Goal: Task Accomplishment & Management: Complete application form

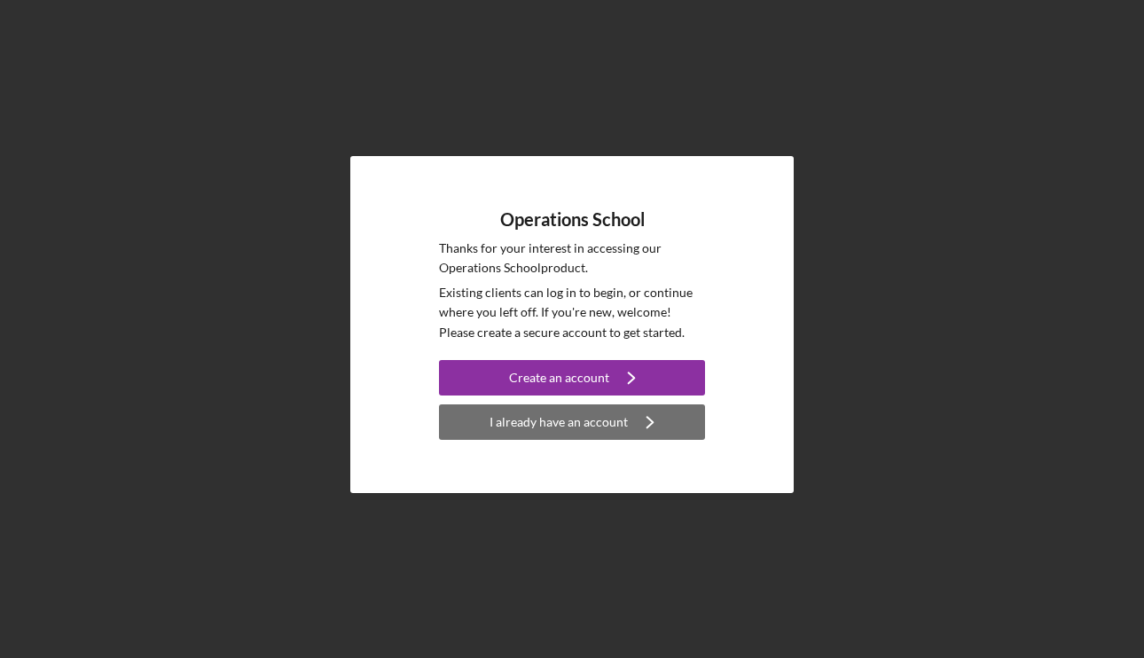
click at [581, 433] on div "I already have an account" at bounding box center [559, 421] width 138 height 35
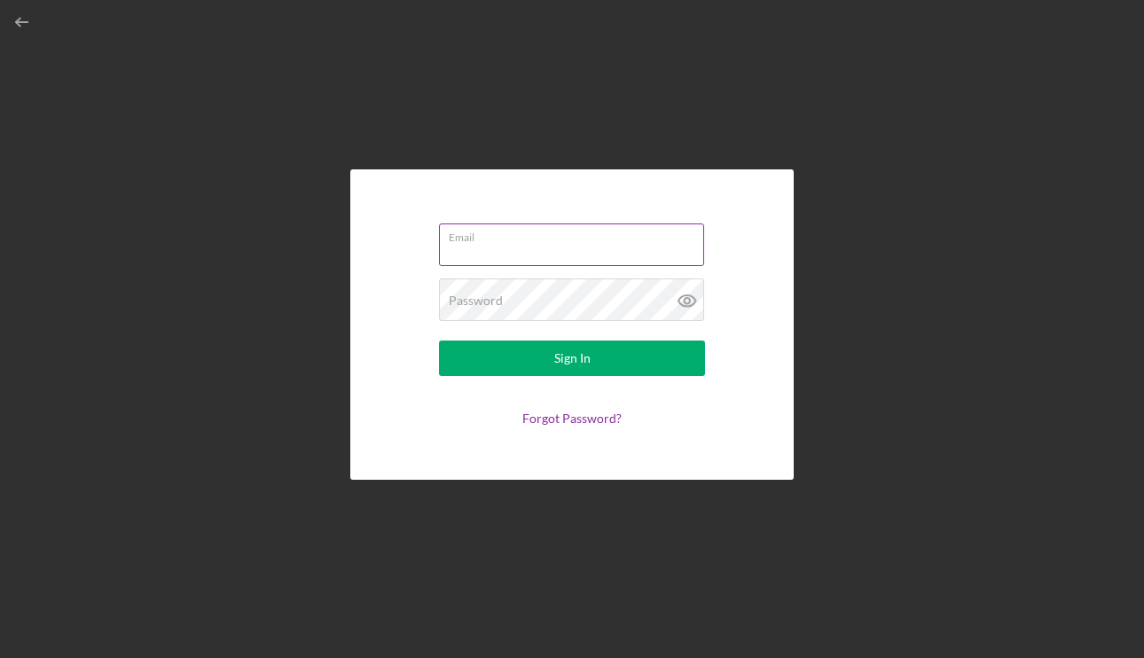
type input "[EMAIL_ADDRESS][DOMAIN_NAME]"
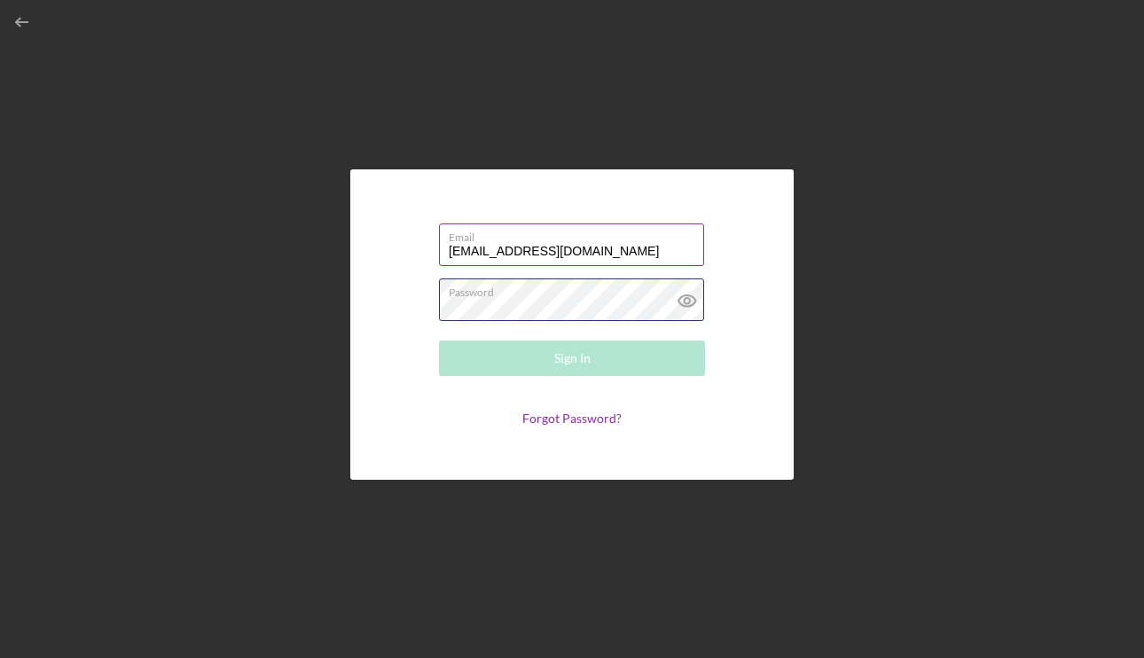
click at [619, 293] on div "Password Required" at bounding box center [572, 301] width 266 height 44
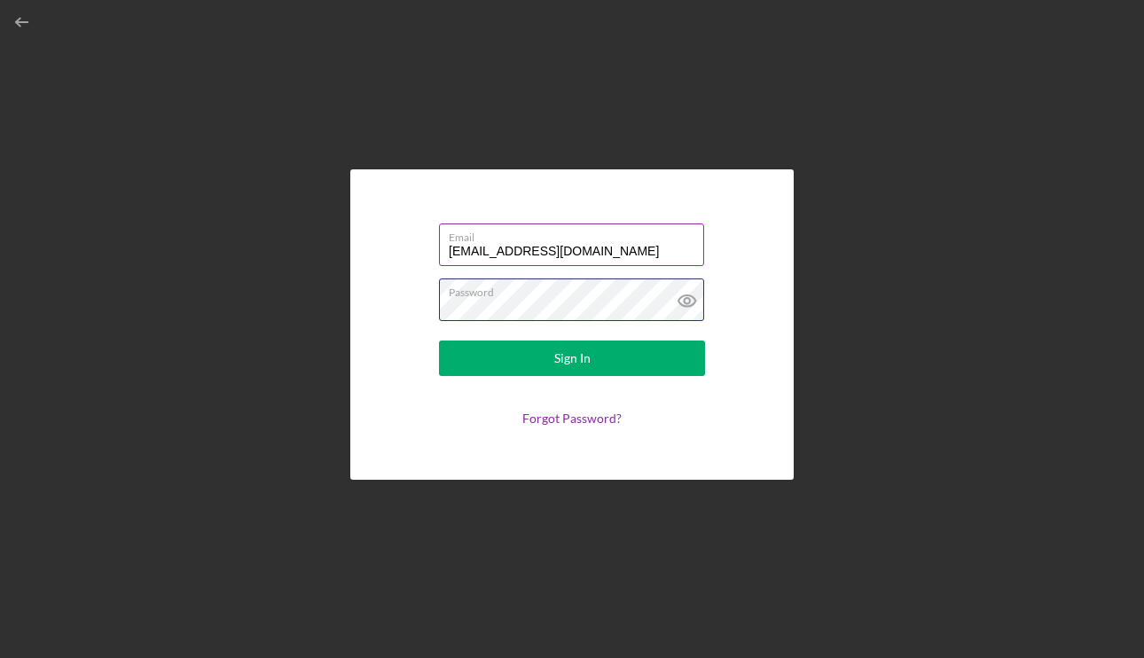
click at [439, 341] on button "Sign In" at bounding box center [572, 358] width 266 height 35
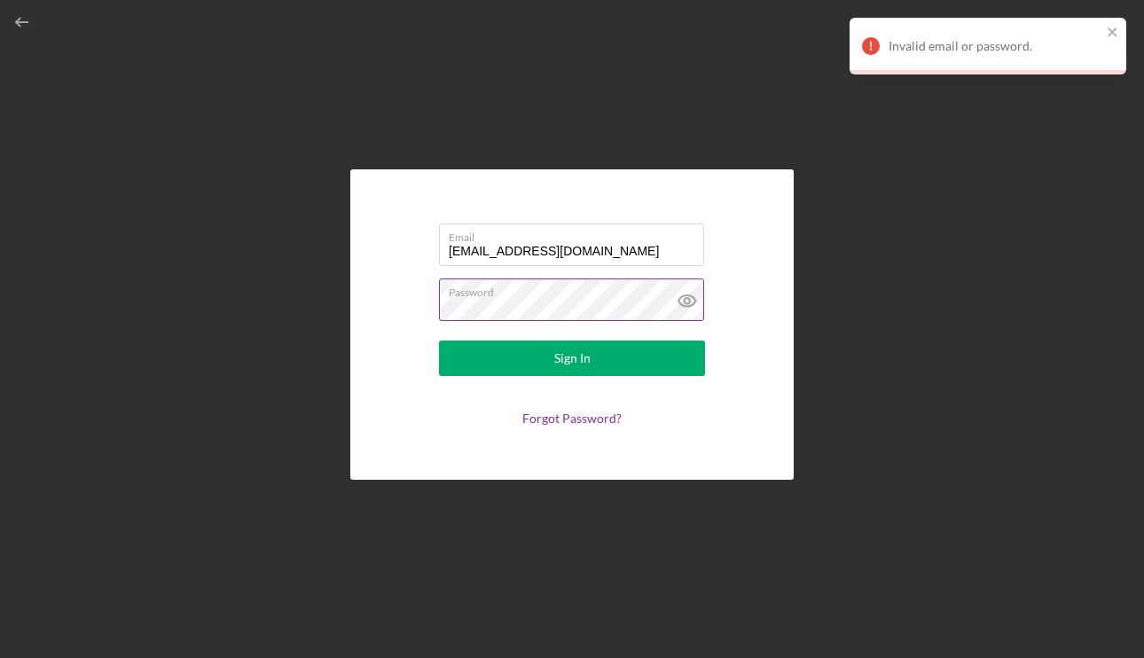
click at [685, 293] on icon at bounding box center [687, 301] width 44 height 44
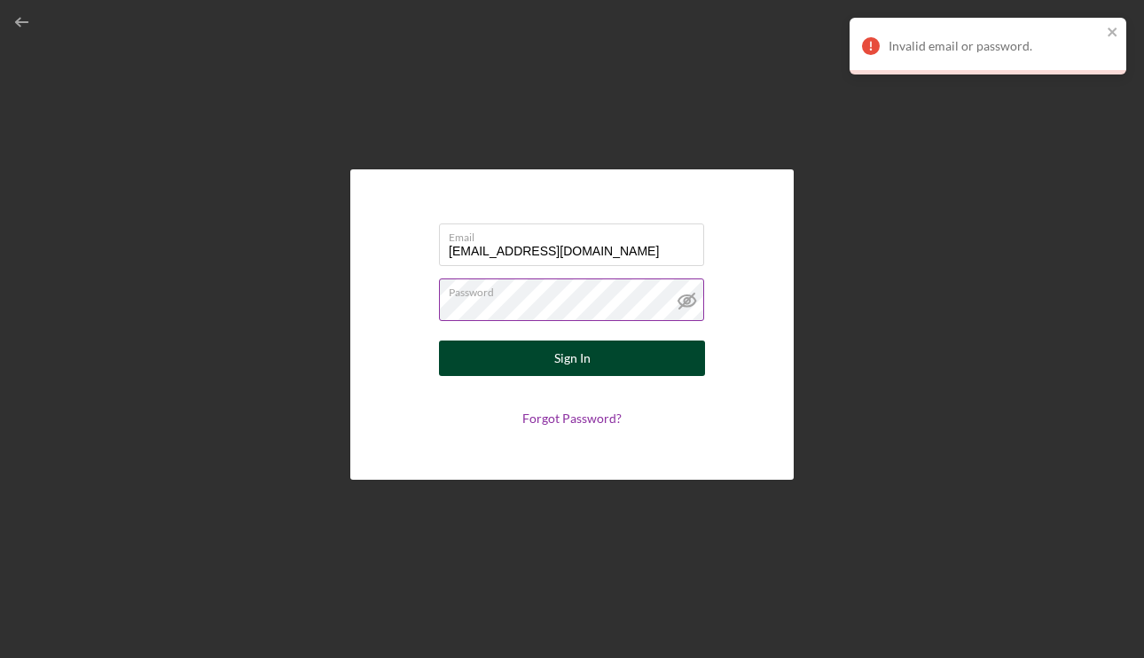
click at [552, 359] on button "Sign In" at bounding box center [572, 358] width 266 height 35
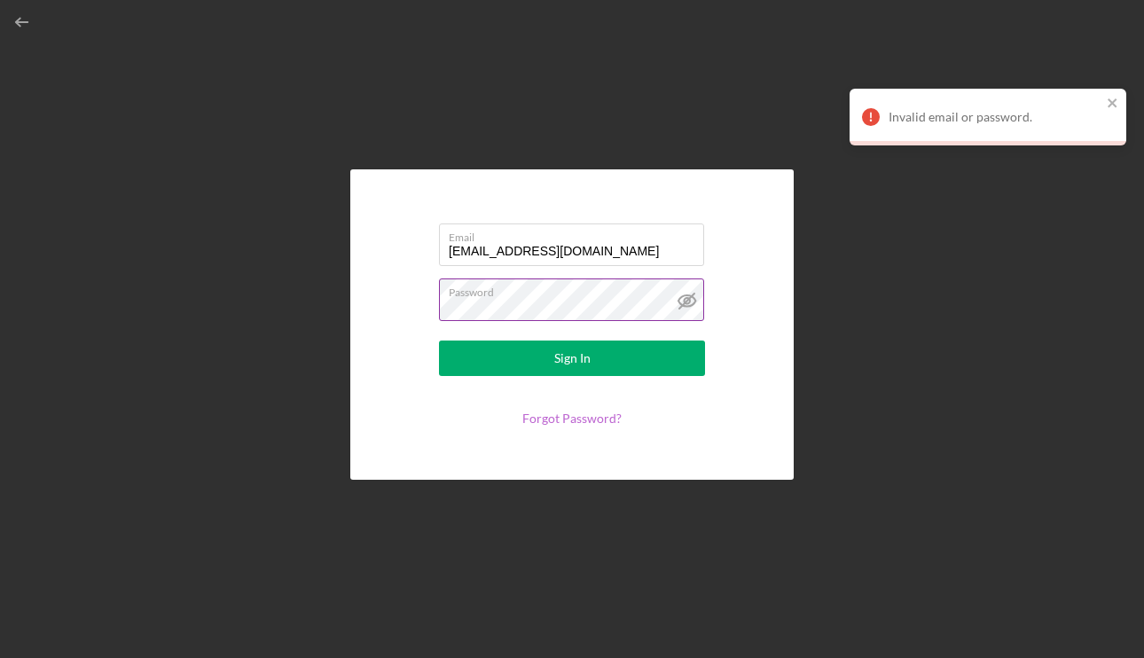
click at [589, 419] on link "Forgot Password?" at bounding box center [571, 418] width 99 height 15
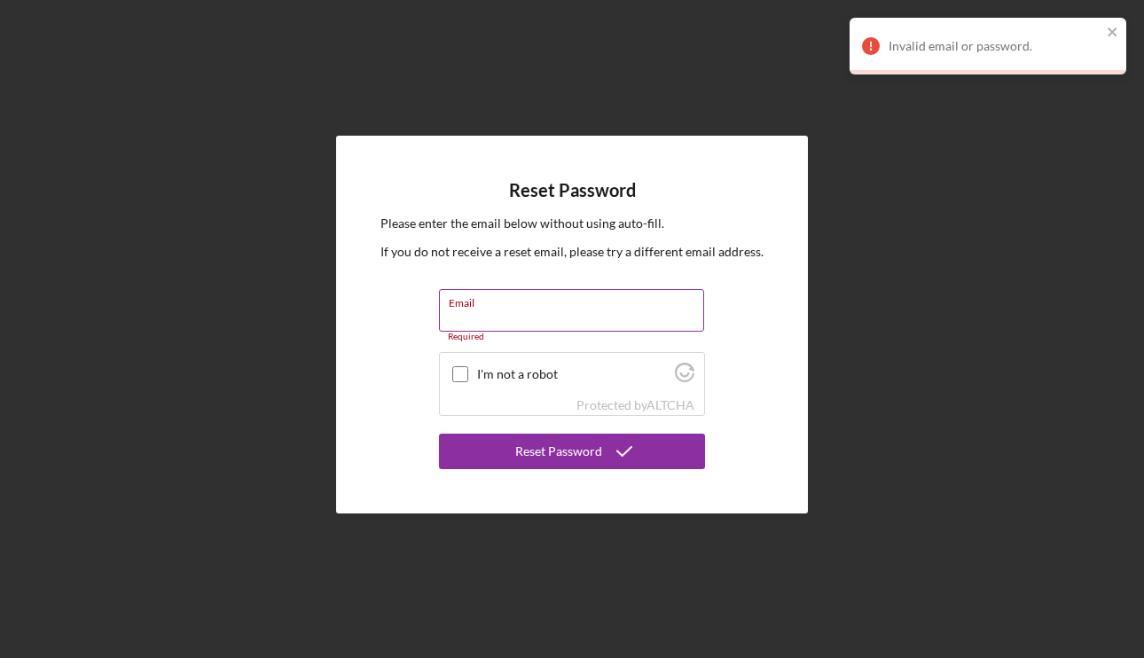
click at [563, 310] on input "Email" at bounding box center [571, 310] width 265 height 43
type input "[EMAIL_ADDRESS][DOMAIN_NAME]"
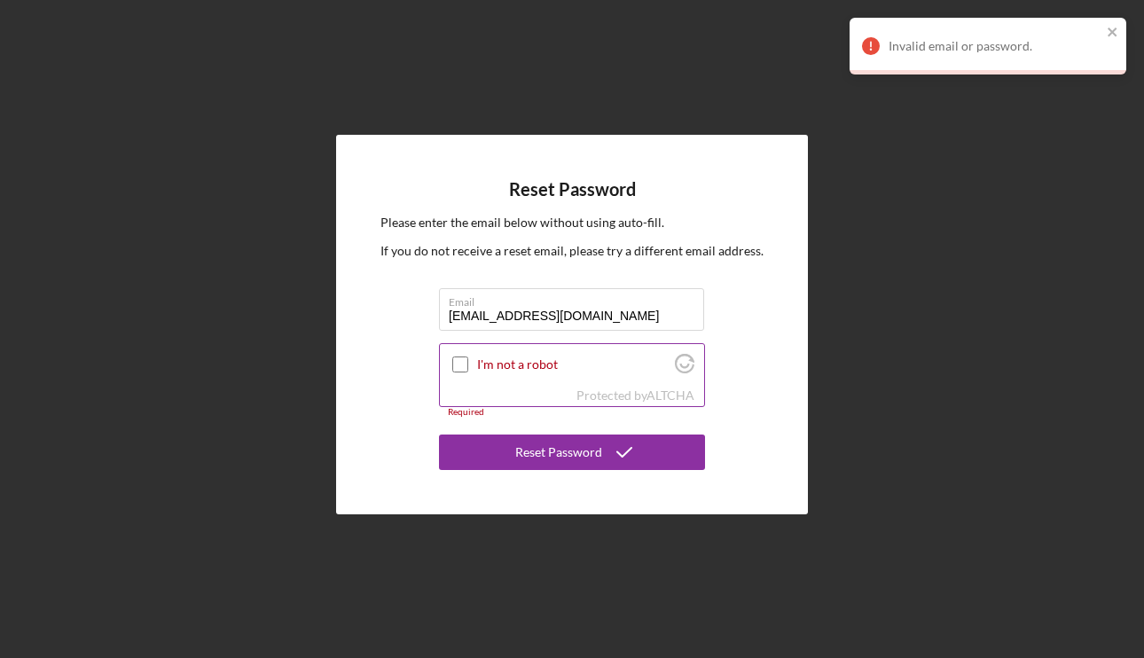
click at [487, 372] on label "I'm not a robot" at bounding box center [573, 364] width 192 height 14
click at [468, 372] on input "I'm not a robot" at bounding box center [460, 365] width 16 height 16
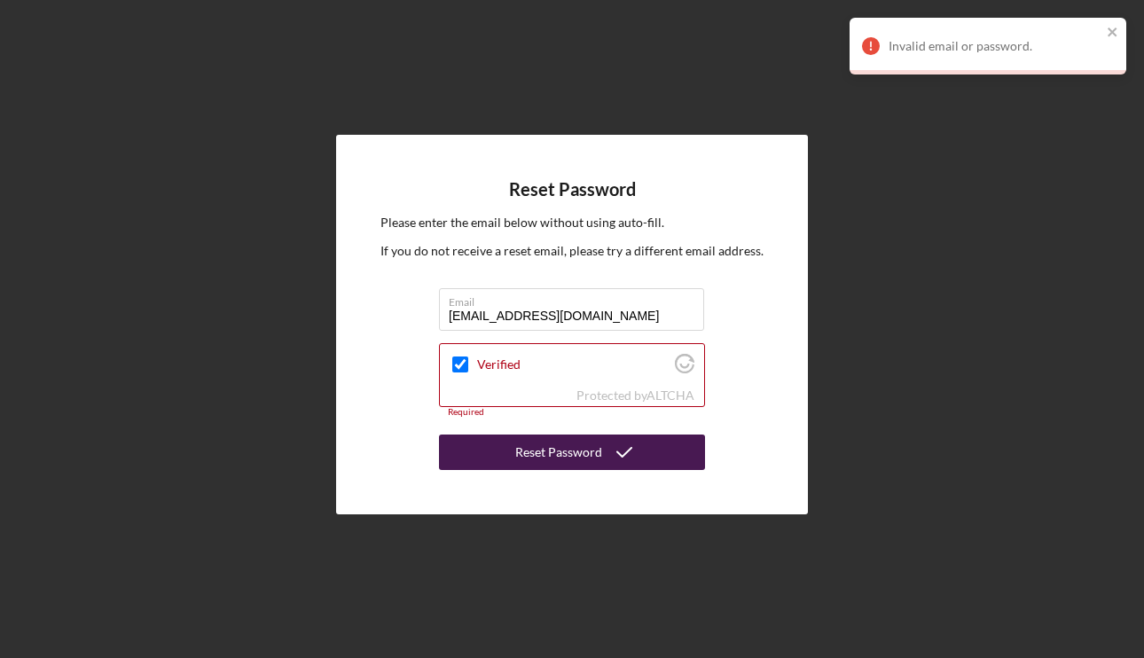
click at [536, 452] on div "Reset Password" at bounding box center [558, 452] width 87 height 35
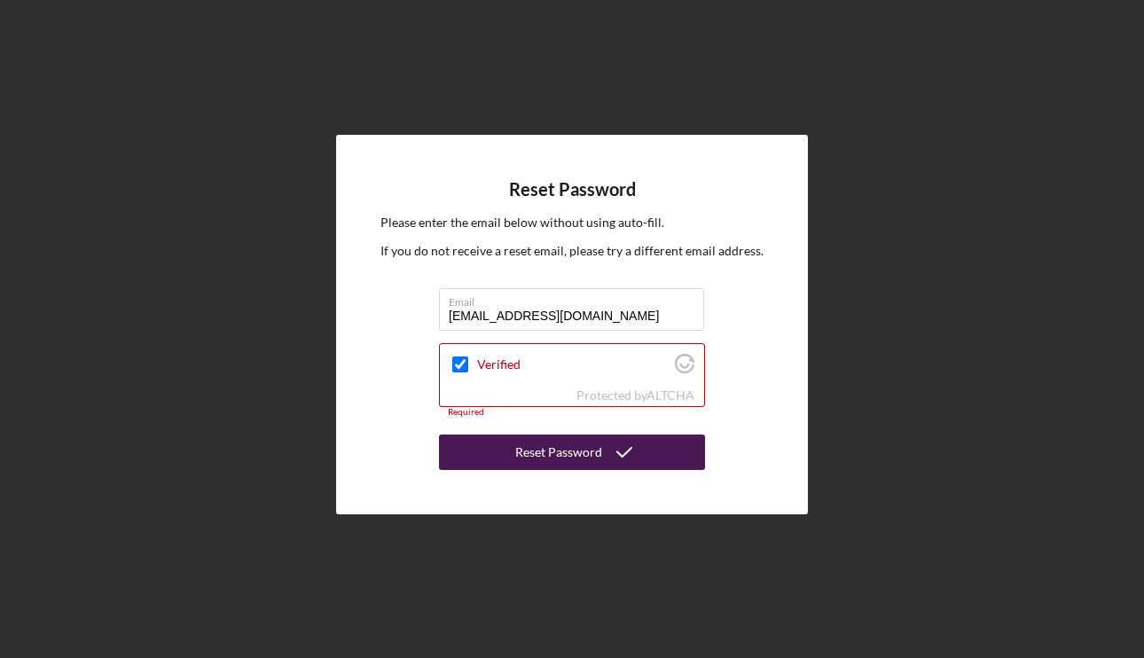
click at [594, 452] on div "Reset Password" at bounding box center [558, 452] width 87 height 35
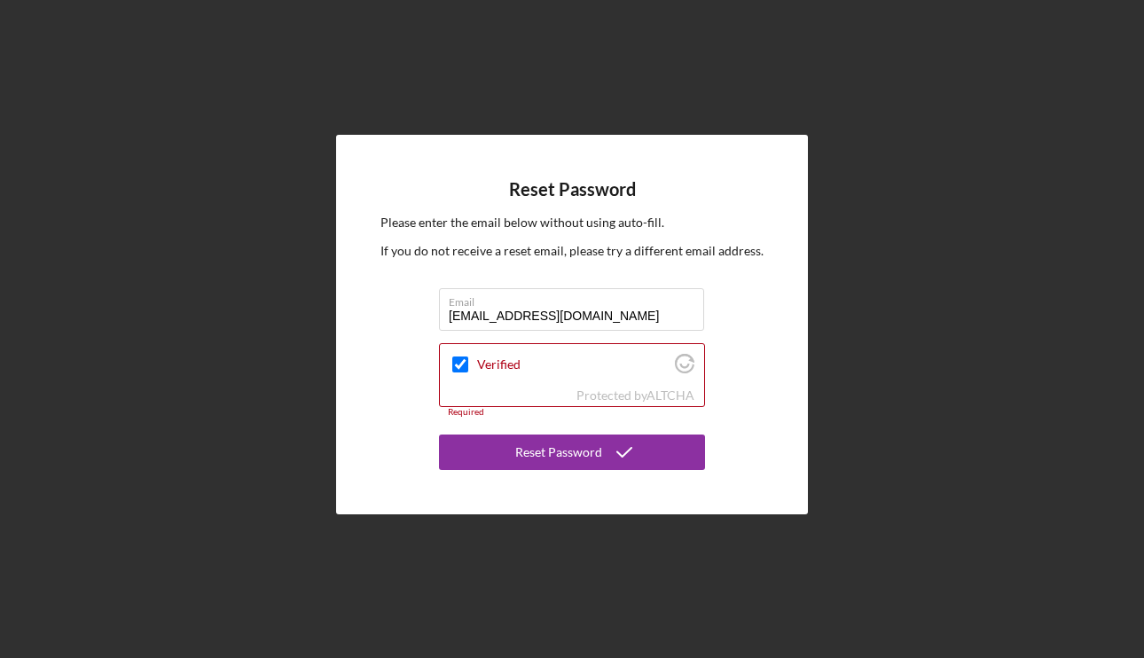
click at [775, 438] on div "Reset Password Please enter the email below without using auto-fill. If you do …" at bounding box center [572, 325] width 472 height 380
click at [460, 365] on input "Verified" at bounding box center [460, 365] width 16 height 16
checkbox input "true"
click at [685, 365] on icon "Visit Altcha.org" at bounding box center [685, 364] width 20 height 20
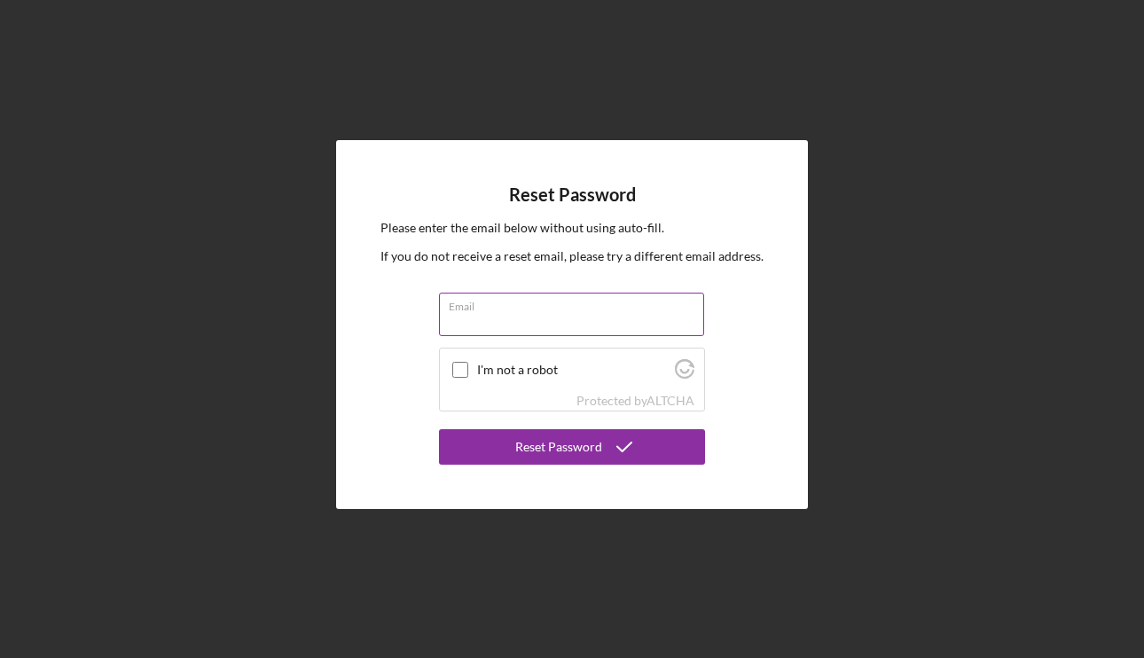
click at [527, 322] on input "Email" at bounding box center [571, 314] width 265 height 43
type input "[EMAIL_ADDRESS][DOMAIN_NAME]"
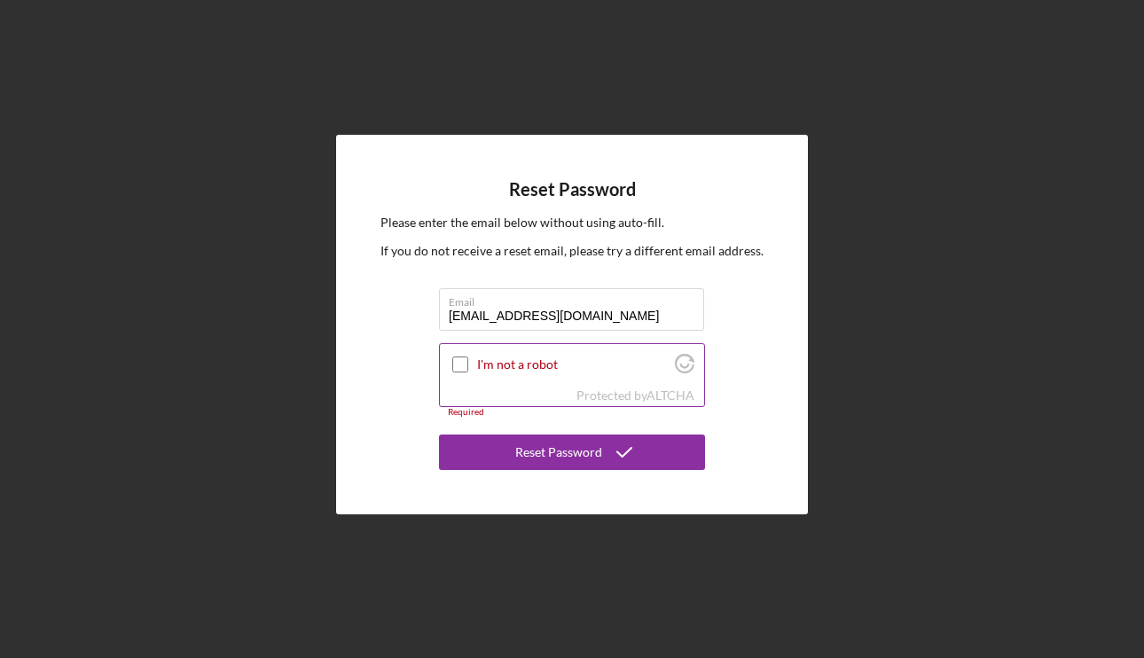
click at [458, 361] on input "I'm not a robot" at bounding box center [460, 365] width 16 height 16
checkbox input "true"
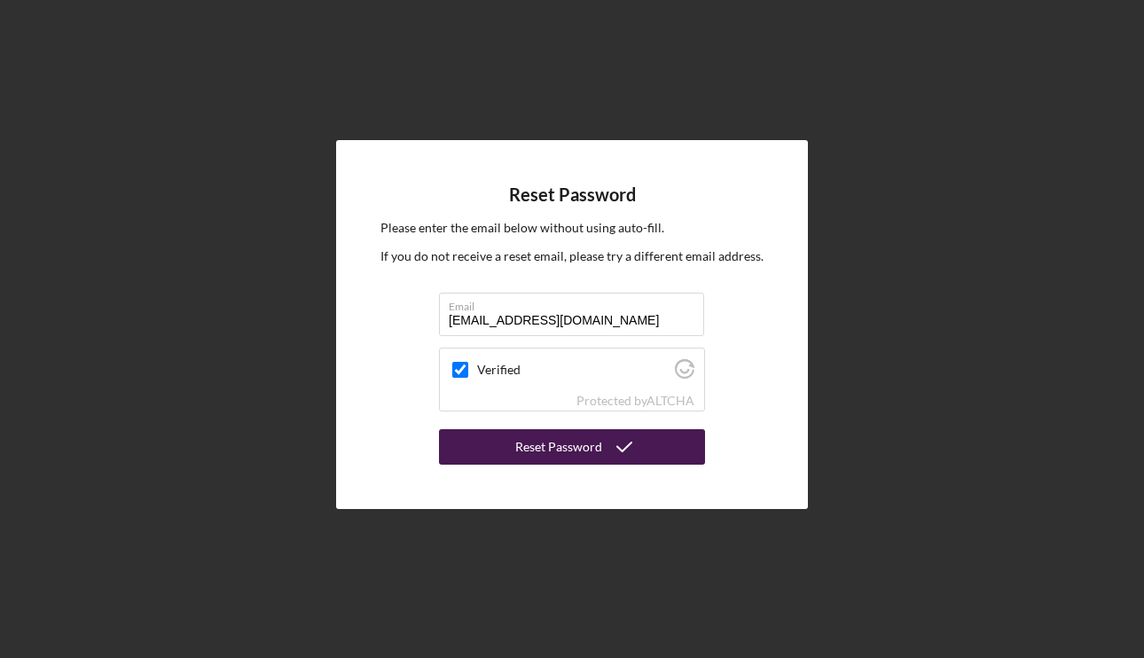
click at [614, 438] on icon "submit" at bounding box center [624, 447] width 44 height 44
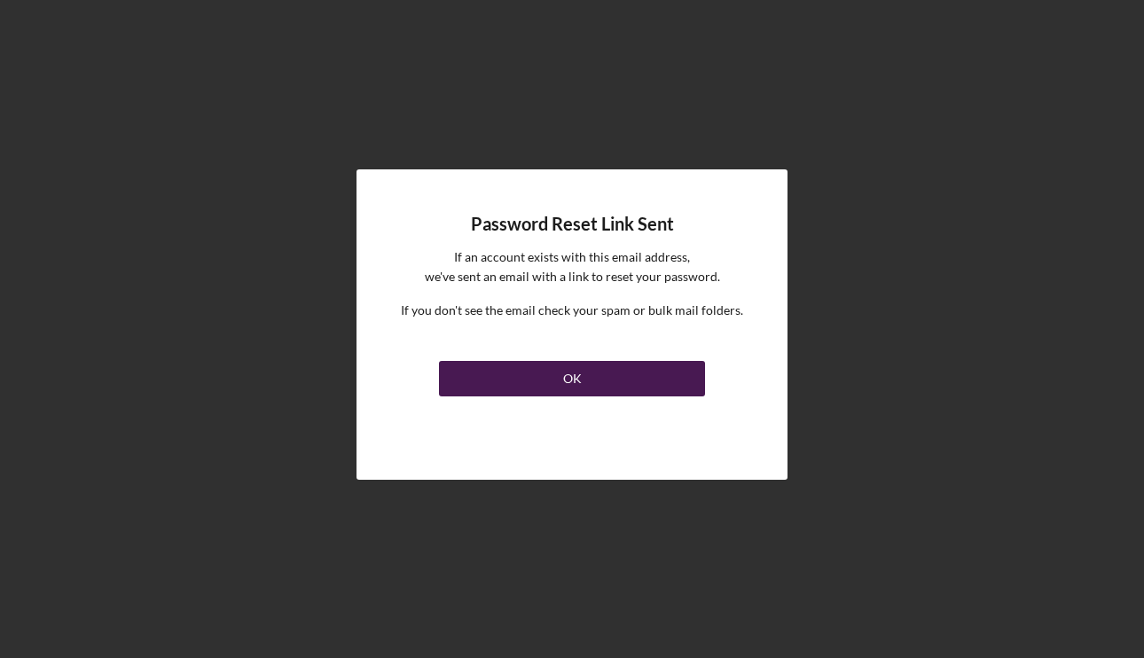
click at [580, 381] on div "OK" at bounding box center [572, 378] width 19 height 35
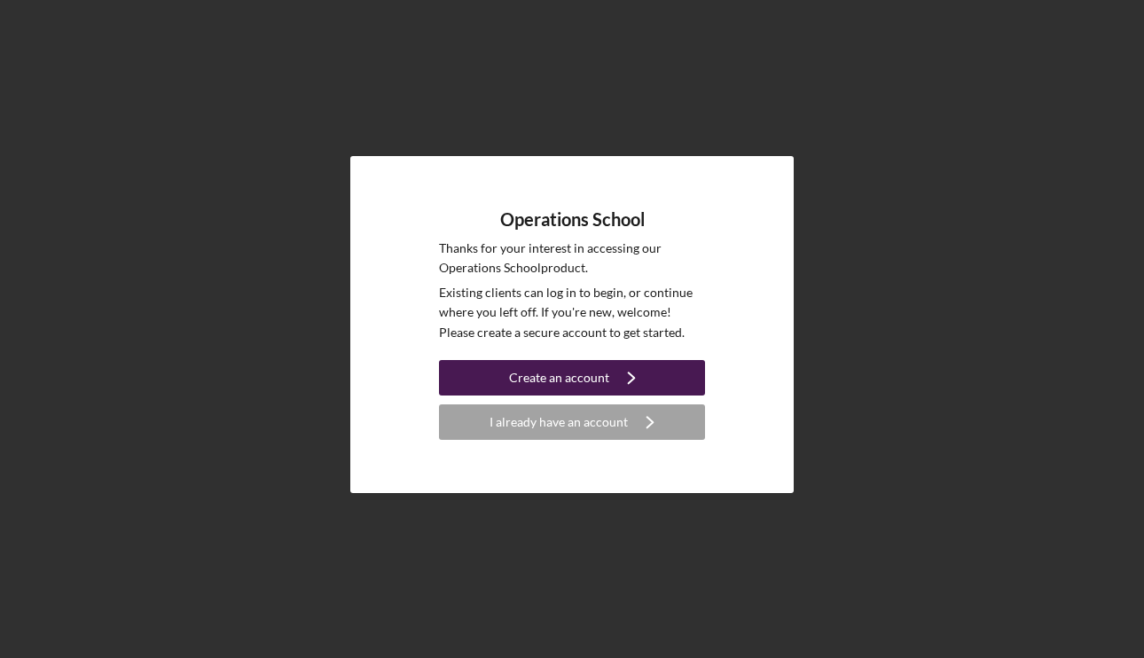
click at [569, 379] on div "Create an account" at bounding box center [559, 377] width 100 height 35
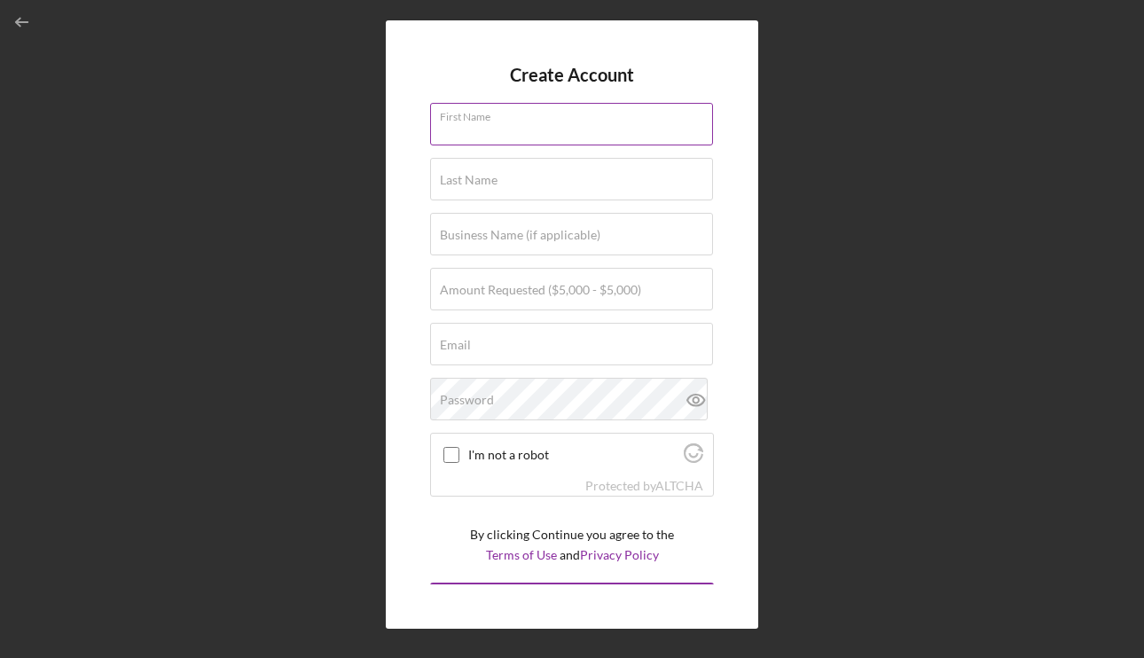
click at [563, 130] on input "First Name" at bounding box center [571, 124] width 283 height 43
type input "Maya"
type input "Caldwell"
type input "[EMAIL_ADDRESS][DOMAIN_NAME]"
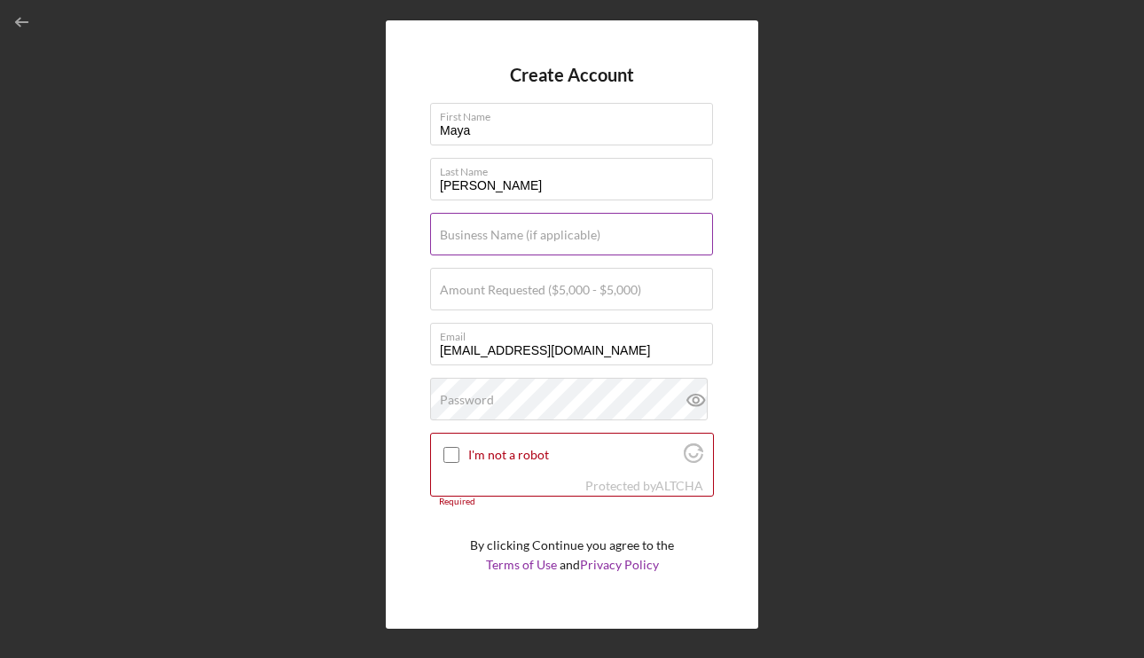
click at [569, 240] on label "Business Name (if applicable)" at bounding box center [520, 235] width 161 height 14
click at [569, 240] on input "Business Name (if applicable)" at bounding box center [571, 234] width 283 height 43
type input "Eye to Eye"
click at [546, 287] on label "Amount Requested ($5,000 - $5,000)" at bounding box center [540, 290] width 201 height 14
click at [546, 287] on input "Amount Requested ($5,000 - $5,000)" at bounding box center [571, 289] width 283 height 43
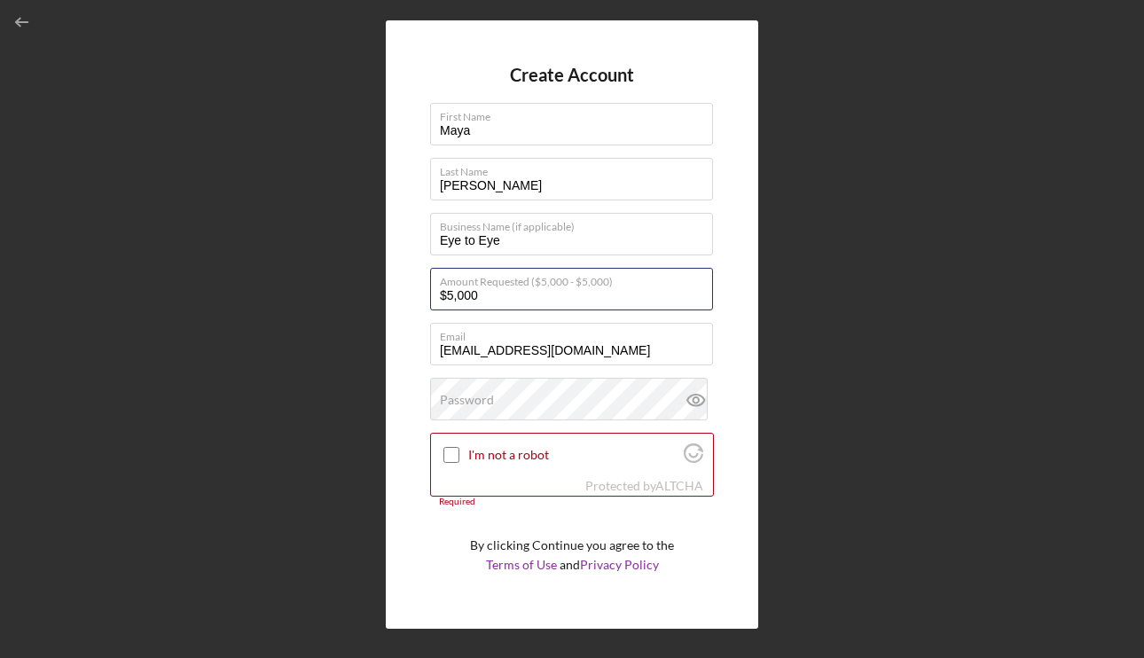
type input "$5,000"
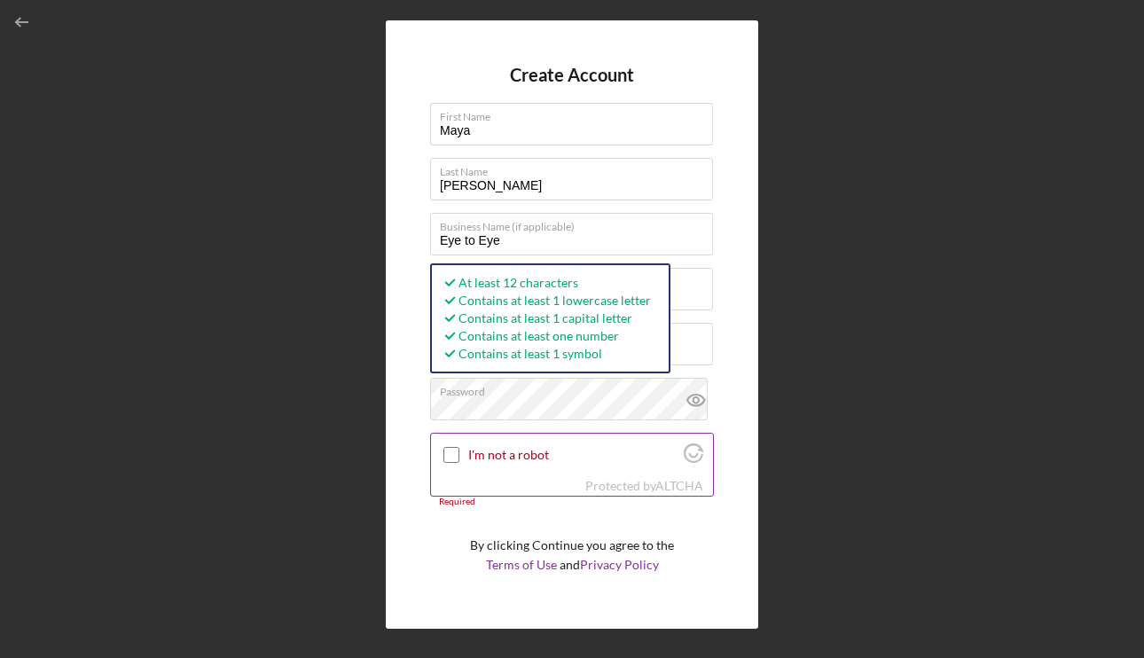
click at [450, 454] on input "I'm not a robot" at bounding box center [452, 455] width 16 height 16
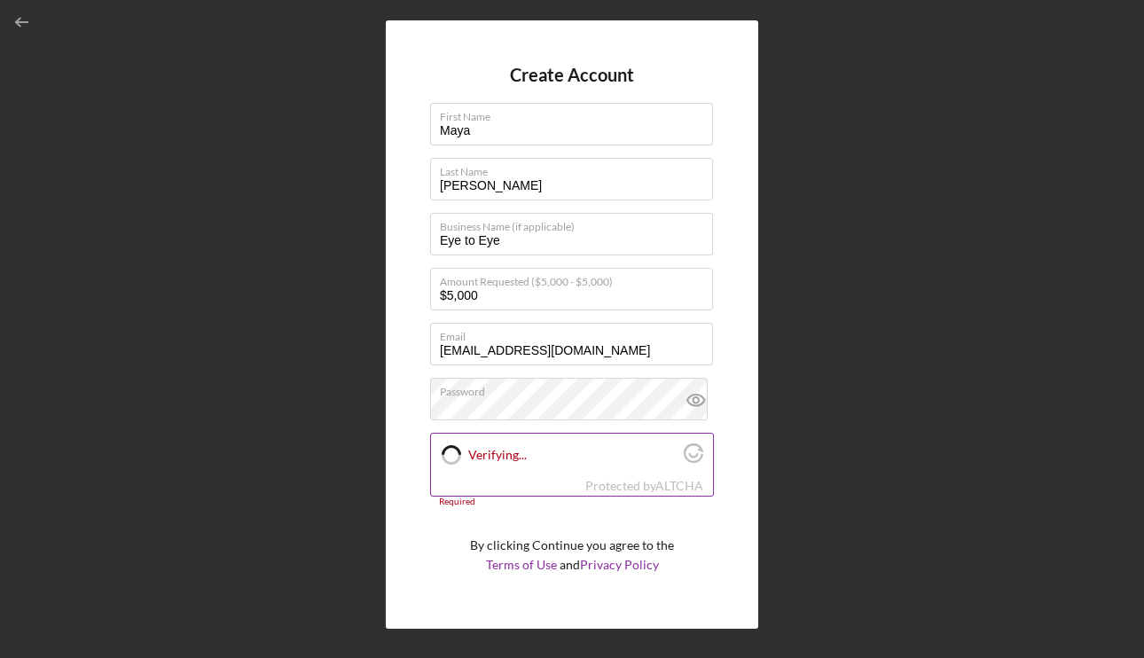
checkbox input "true"
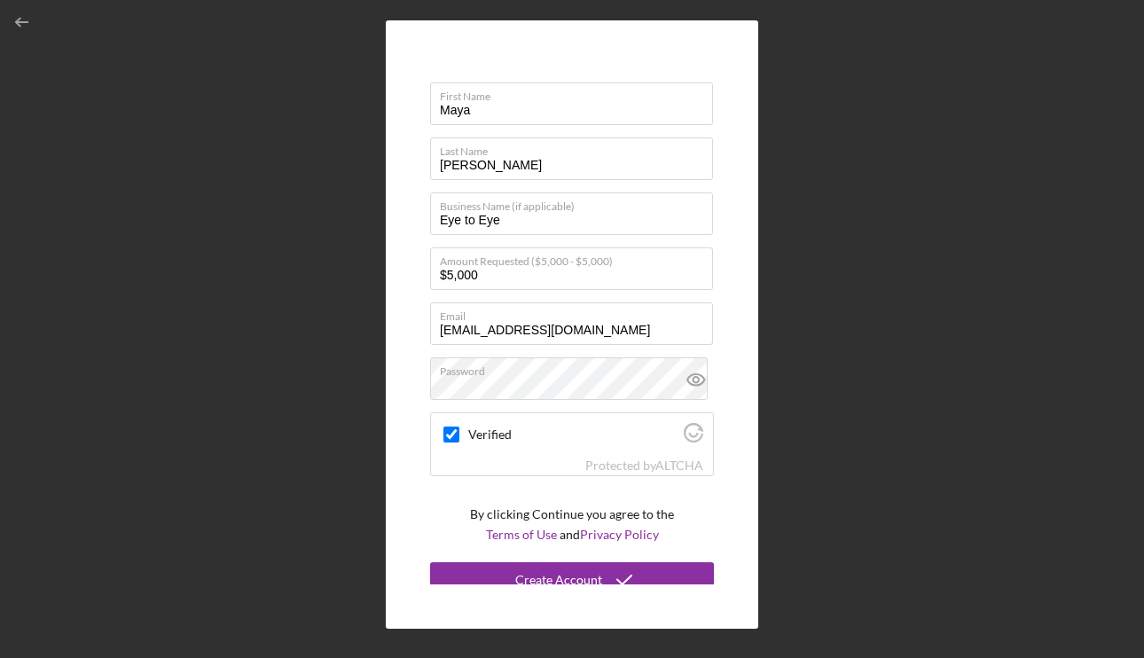
scroll to position [33, 0]
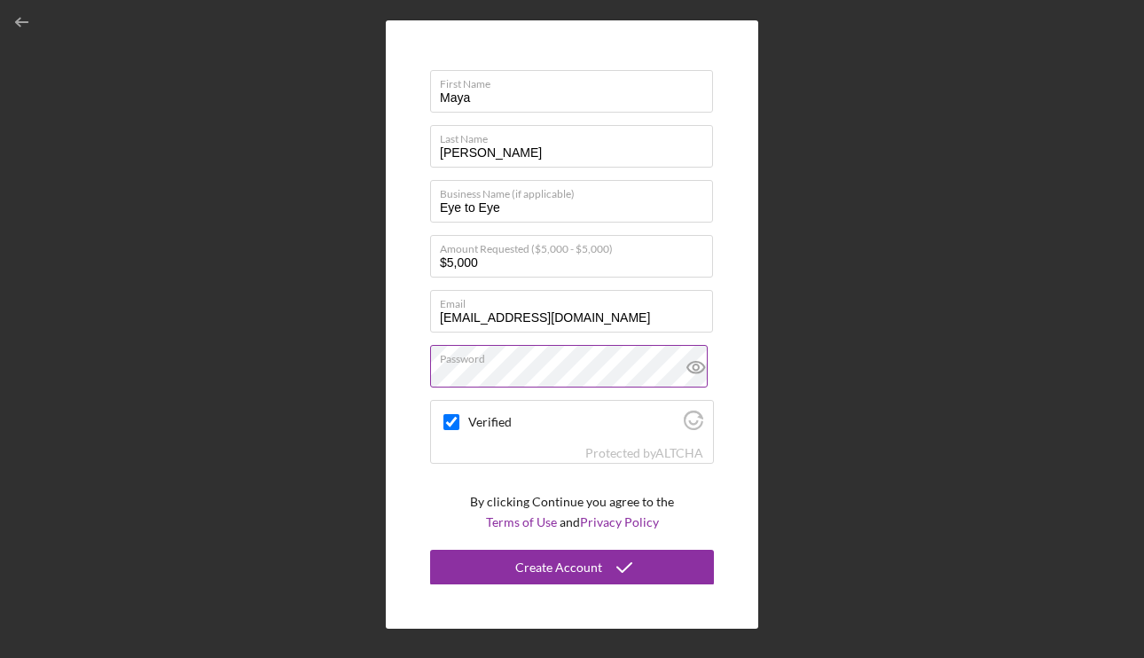
click at [693, 369] on icon at bounding box center [695, 367] width 5 height 5
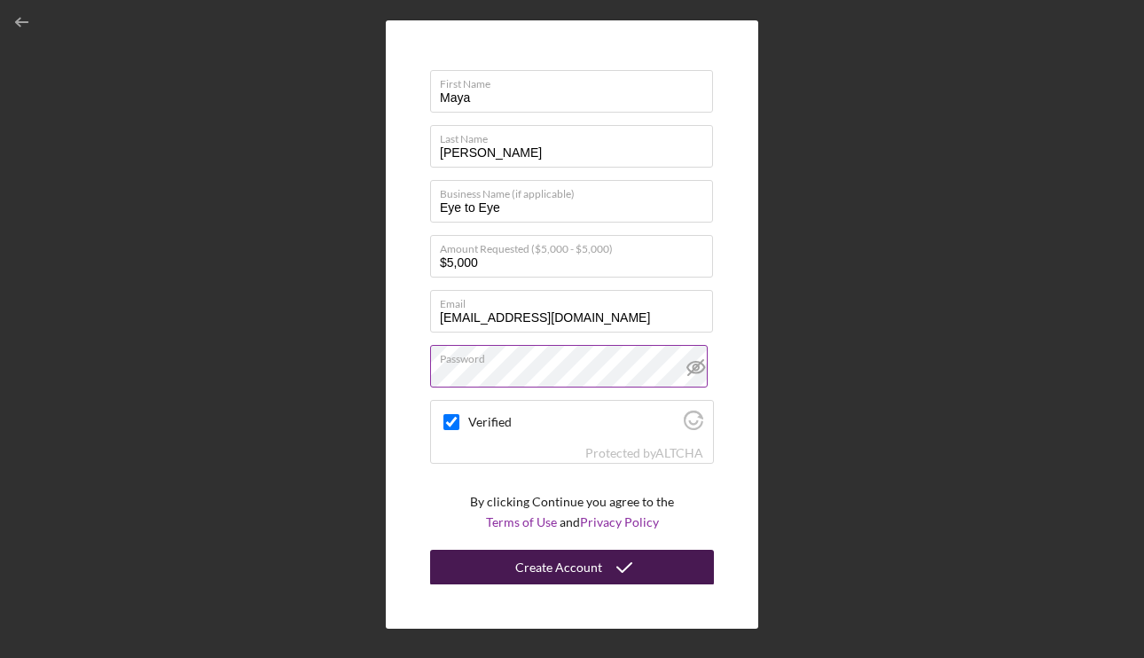
click at [561, 575] on div "Create Account" at bounding box center [558, 567] width 87 height 35
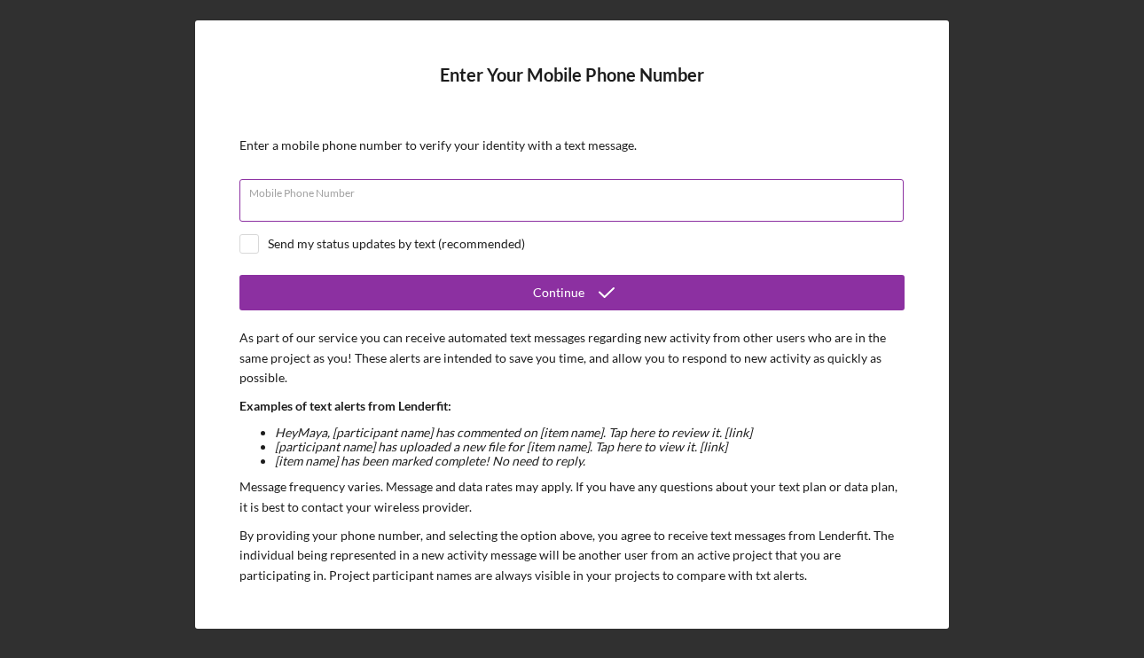
click at [722, 212] on input "Mobile Phone Number" at bounding box center [571, 200] width 664 height 43
type input "(734) 972-5932"
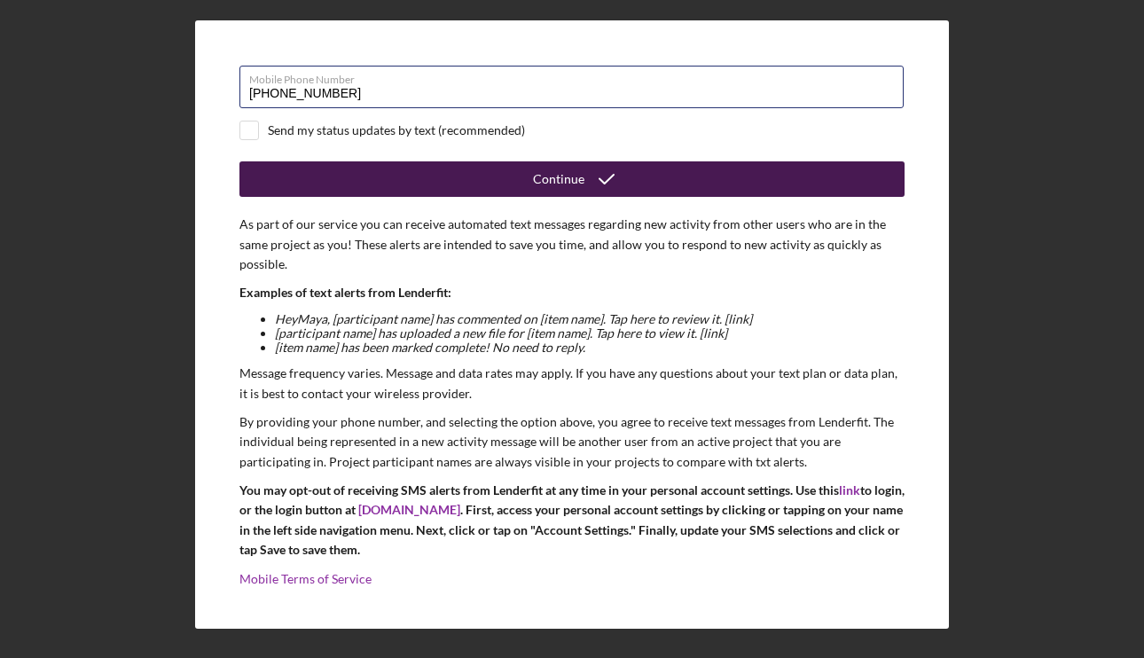
scroll to position [127, 0]
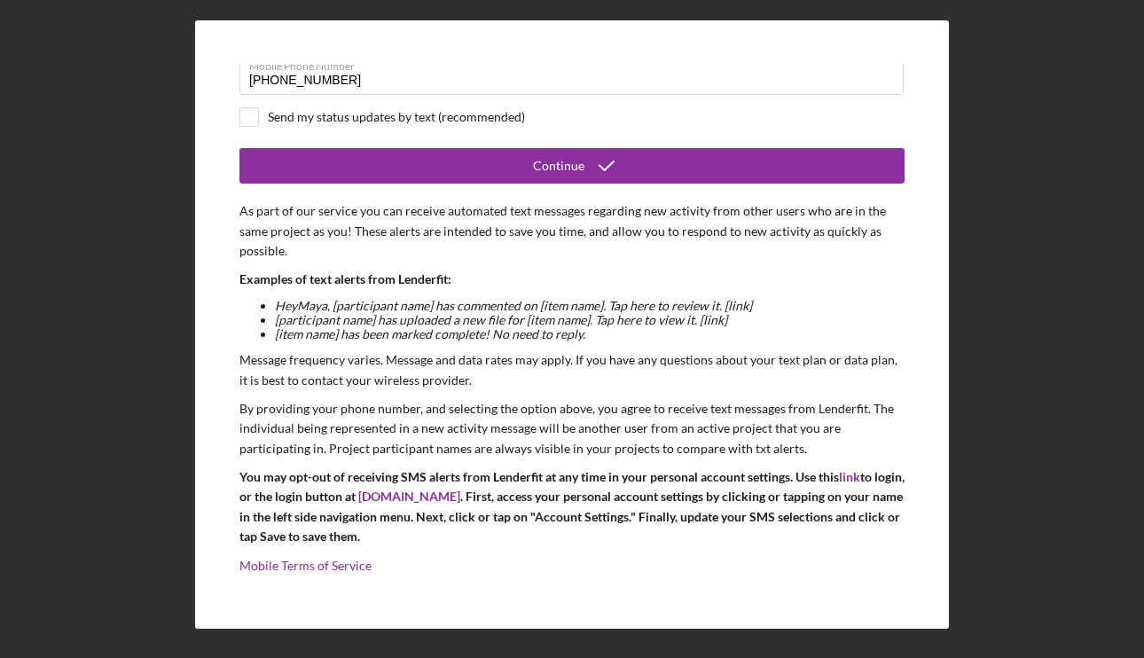
click at [379, 115] on div "Send my status updates by text (recommended)" at bounding box center [396, 117] width 257 height 14
checkbox input "true"
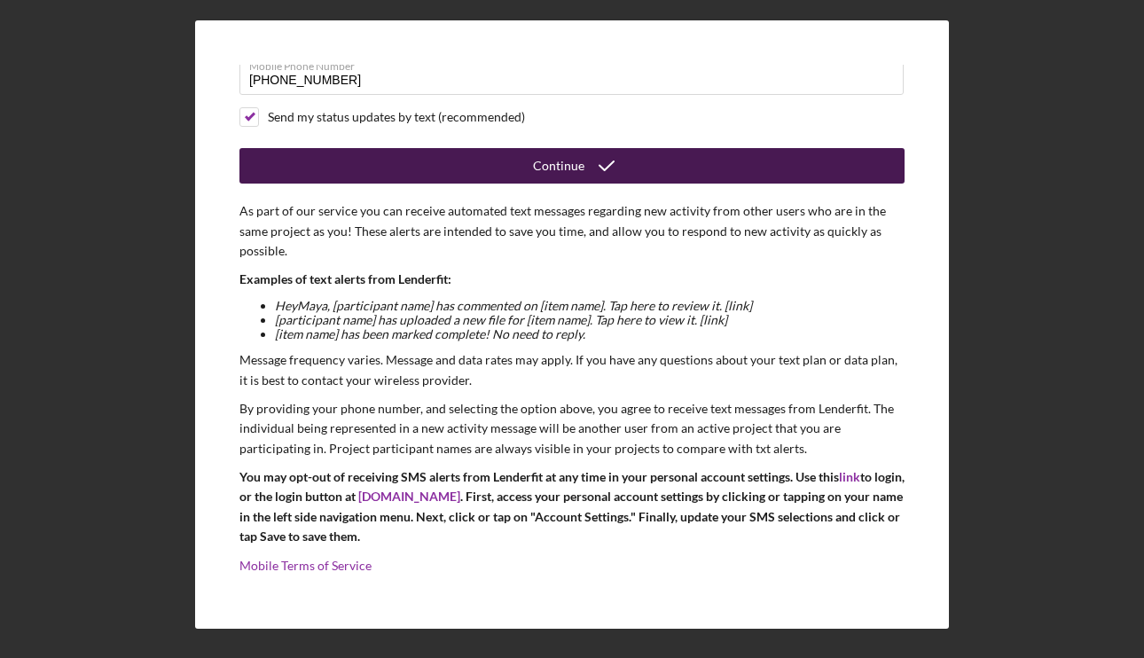
click at [585, 163] on icon "submit" at bounding box center [607, 166] width 44 height 44
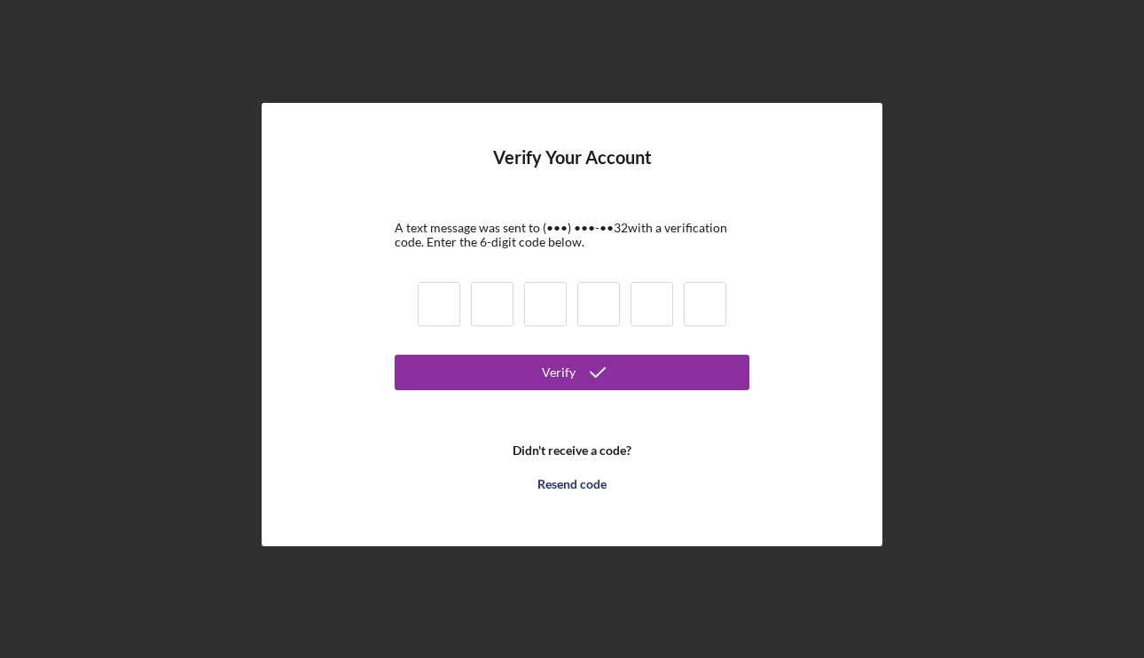
click at [435, 294] on input at bounding box center [439, 304] width 43 height 44
type input "3"
type input "0"
type input "4"
type input "6"
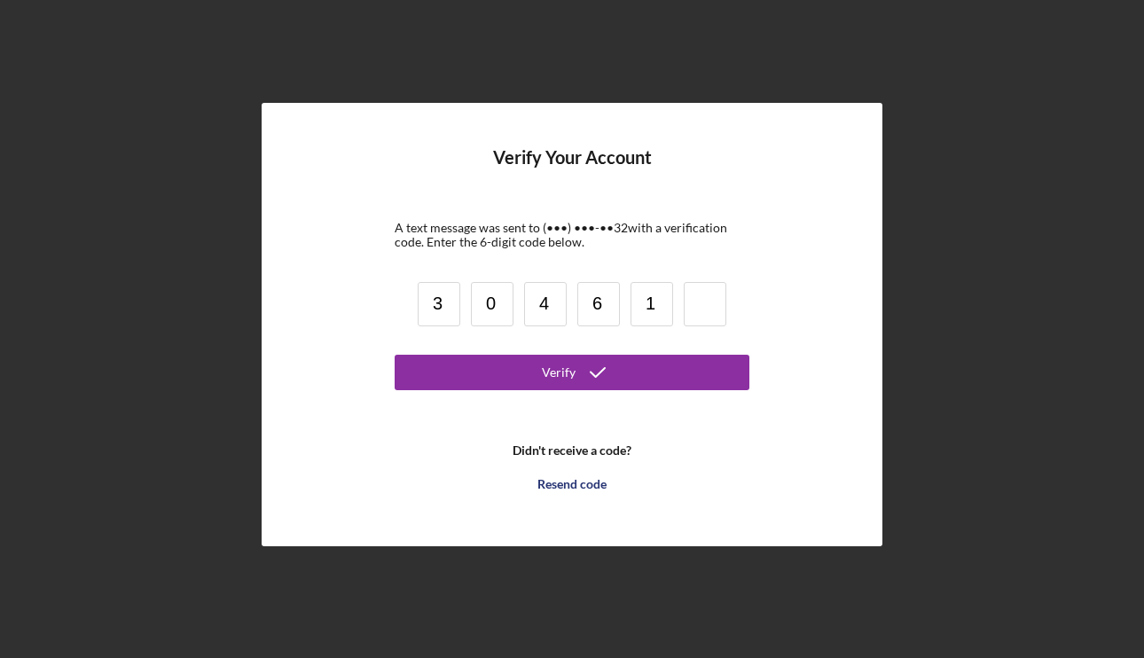
type input "1"
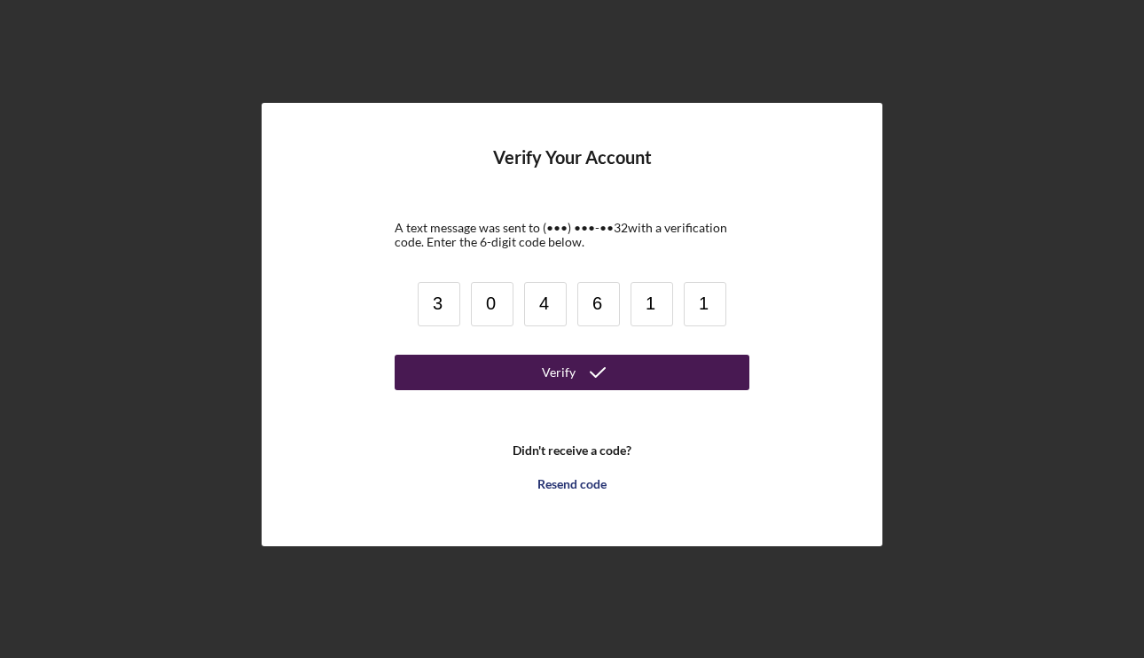
type input "1"
click at [453, 366] on button "Verify" at bounding box center [572, 372] width 355 height 35
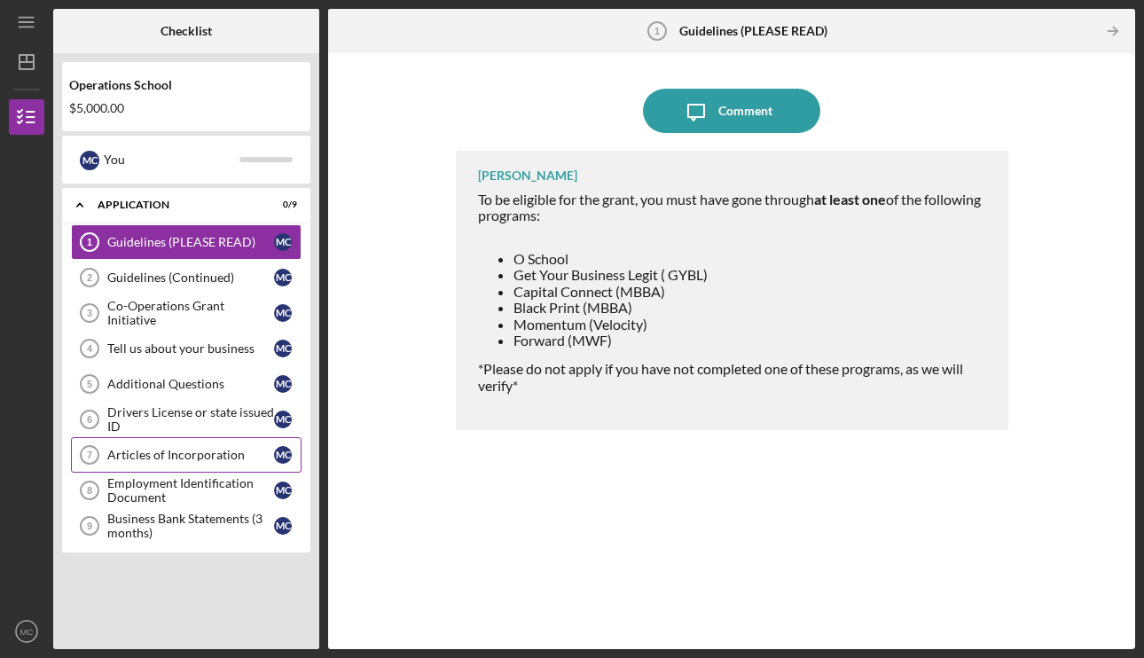
click at [184, 453] on div "Articles of Incorporation" at bounding box center [190, 455] width 167 height 14
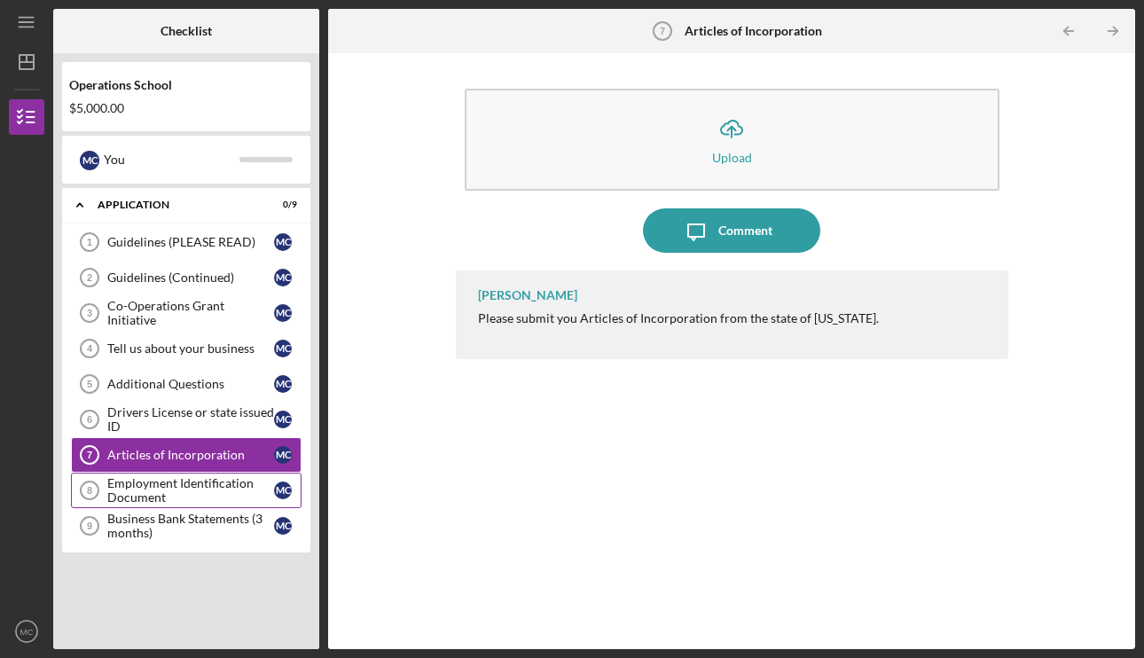
click at [222, 484] on div "Employment Identification Document" at bounding box center [190, 490] width 167 height 28
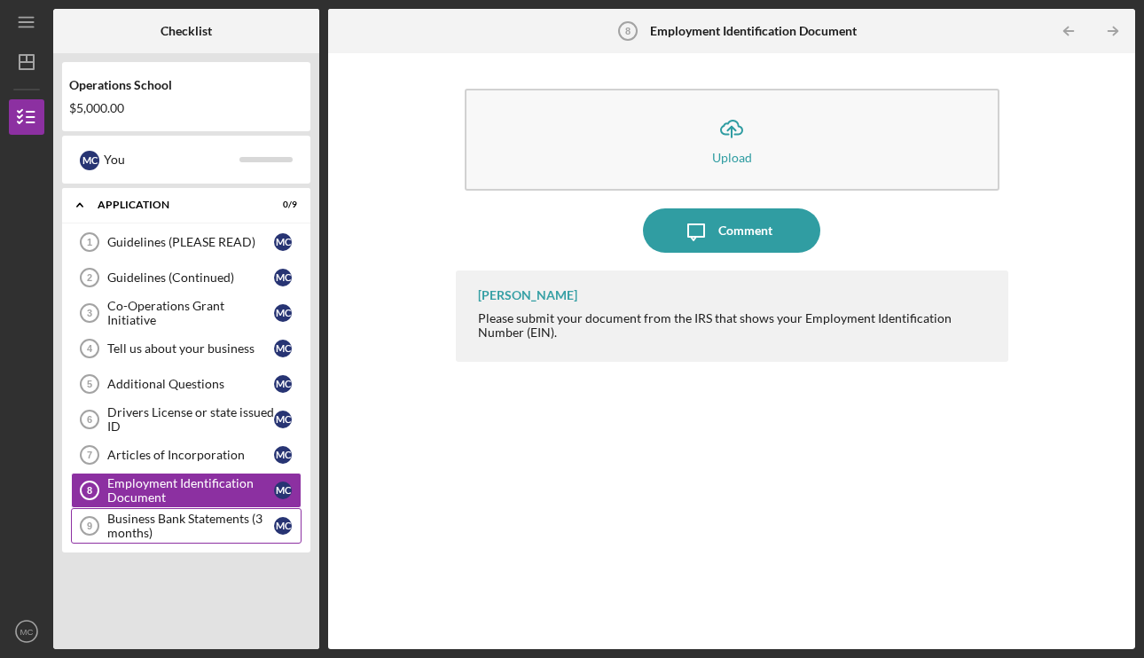
click at [144, 526] on div "Business Bank Statements (3 months)" at bounding box center [190, 526] width 167 height 28
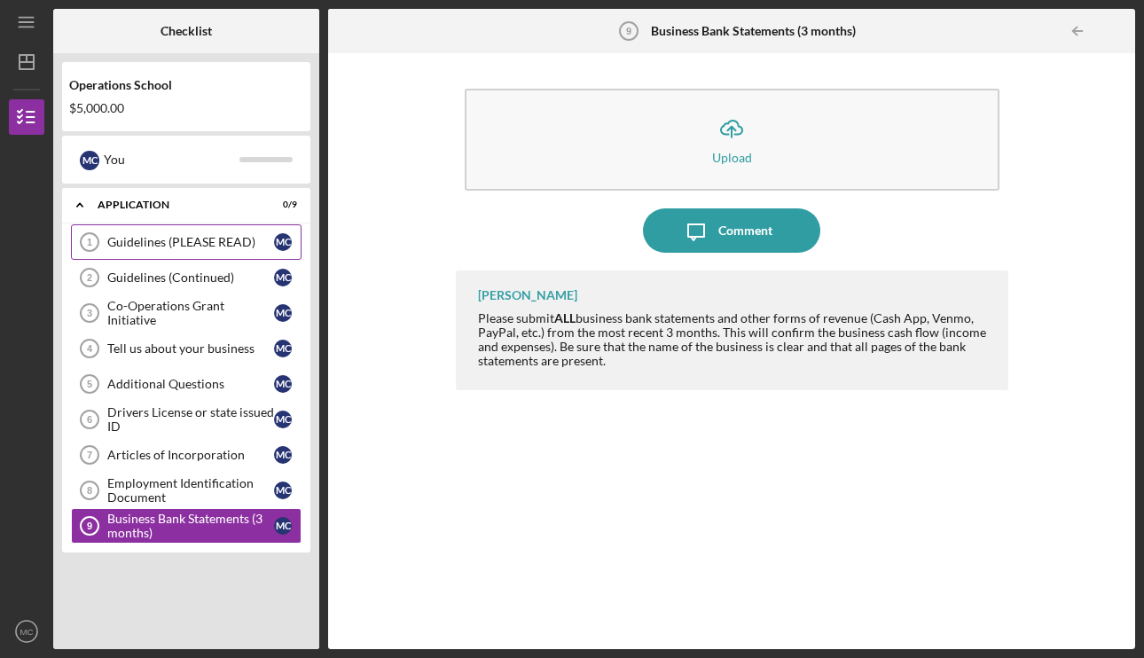
click at [183, 252] on link "Guidelines (PLEASE READ) 1 Guidelines (PLEASE READ) M C" at bounding box center [186, 241] width 231 height 35
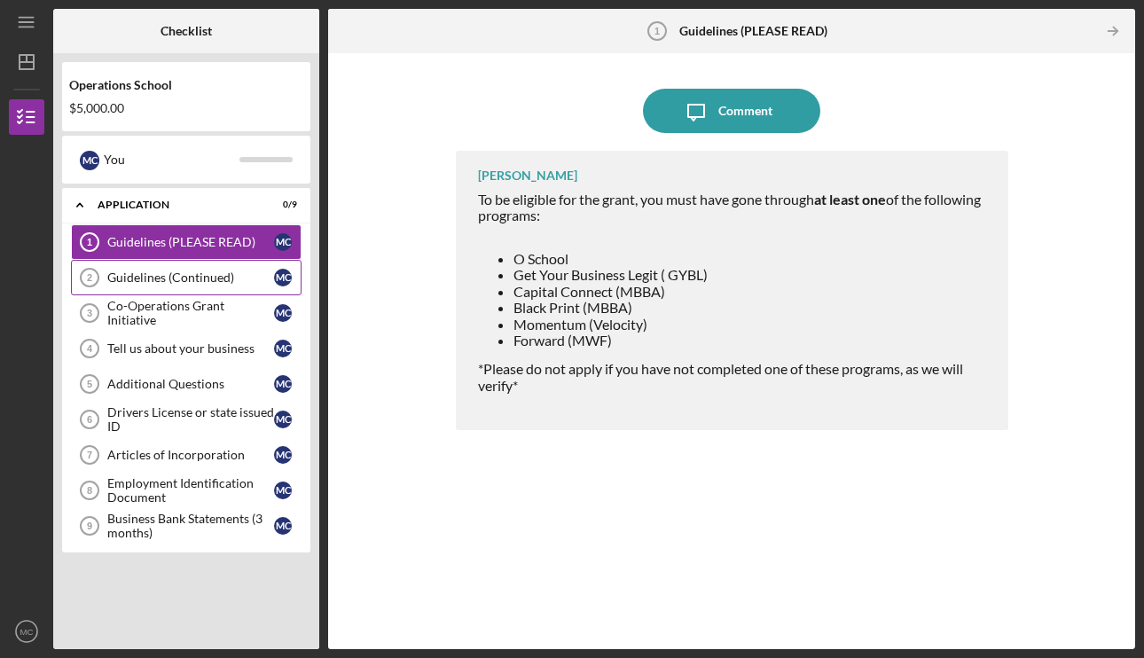
click at [216, 284] on div "Guidelines (Continued)" at bounding box center [190, 278] width 167 height 14
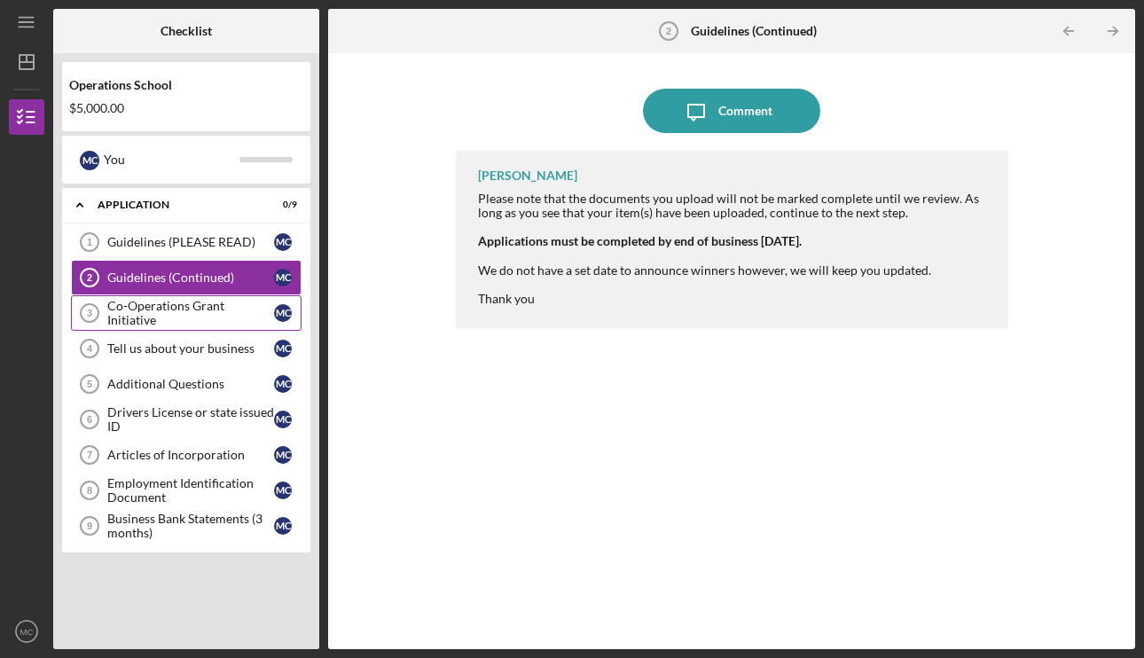
click at [175, 318] on div "Co-Operations Grant Initiative" at bounding box center [190, 313] width 167 height 28
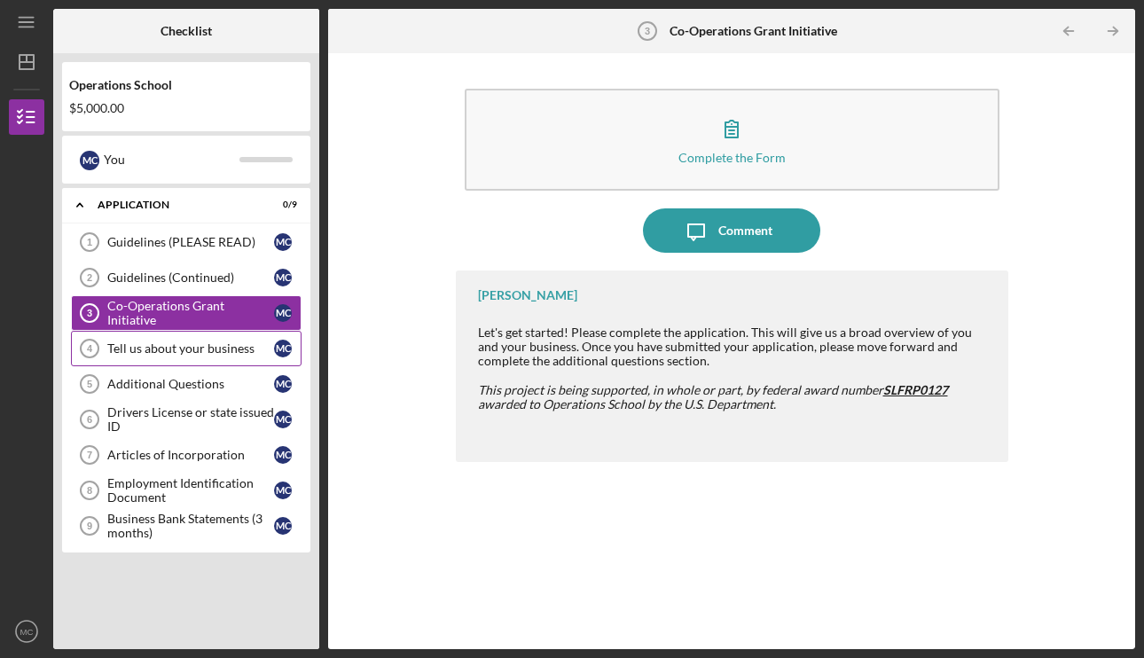
click at [228, 355] on div "Tell us about your business" at bounding box center [190, 348] width 167 height 14
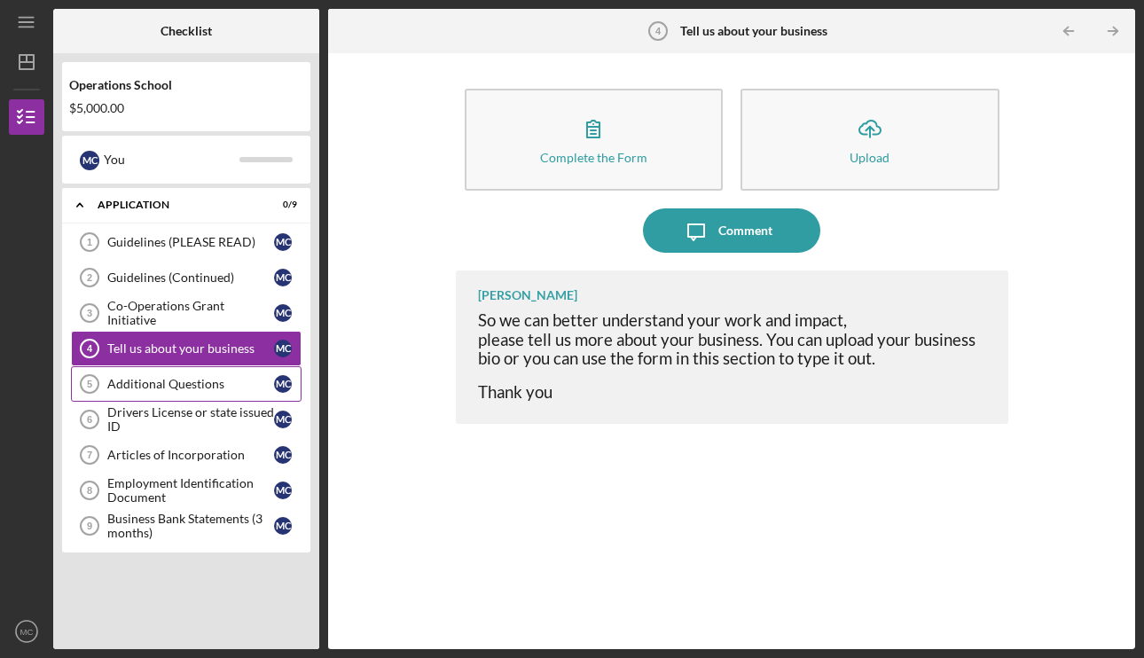
click at [221, 380] on div "Additional Questions" at bounding box center [190, 384] width 167 height 14
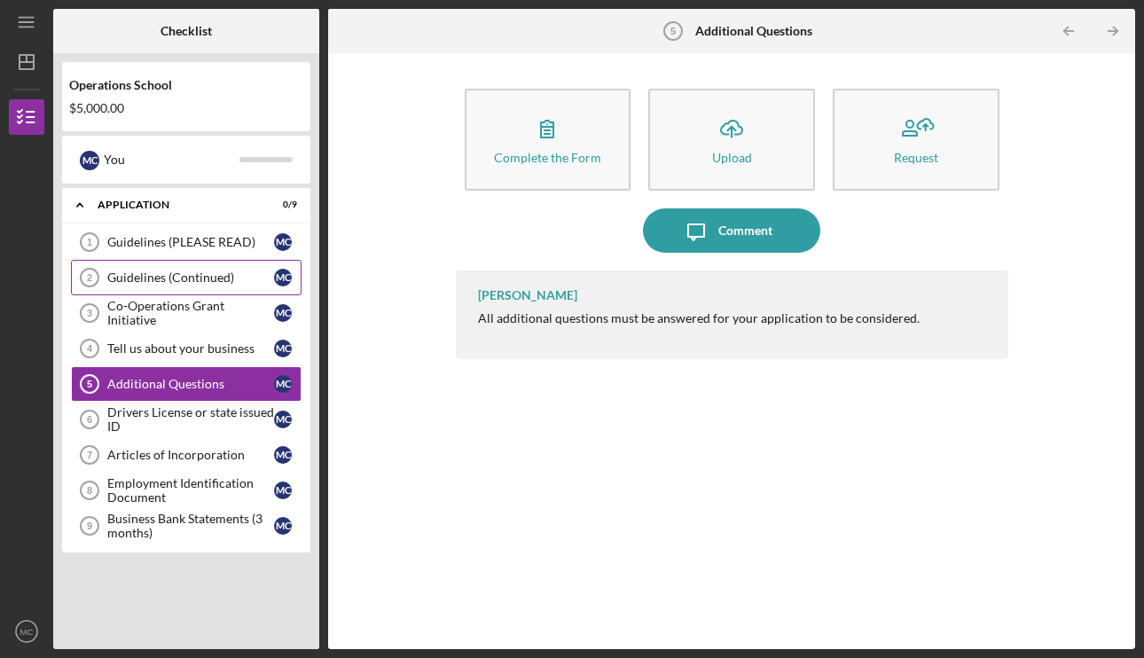
click at [190, 271] on div "Guidelines (Continued)" at bounding box center [190, 278] width 167 height 14
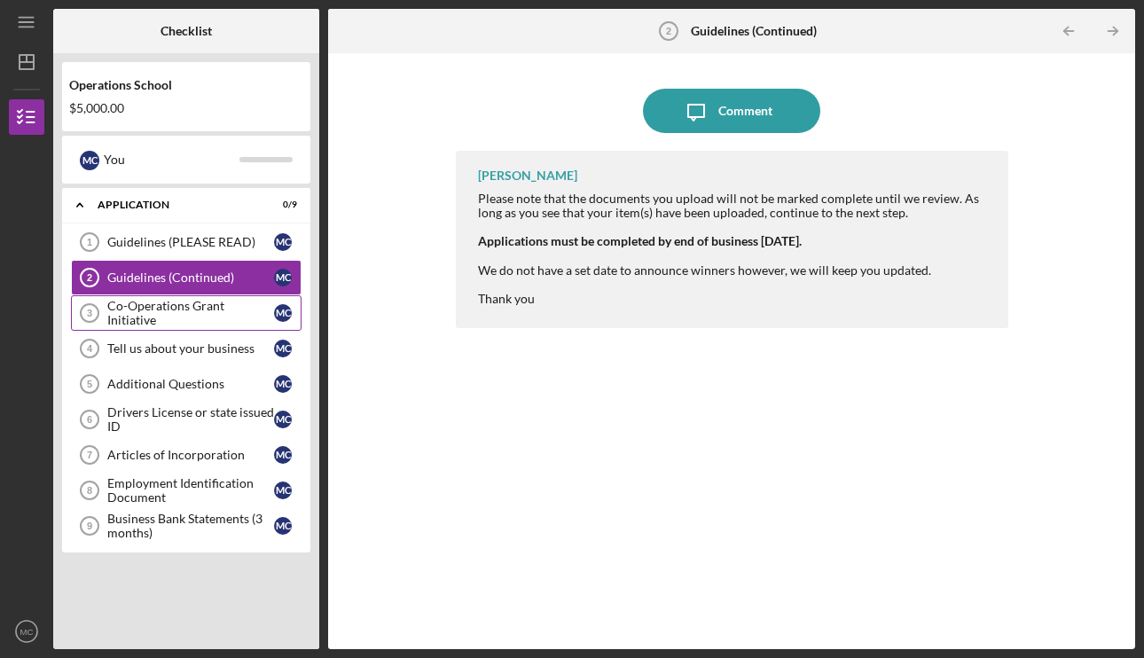
click at [190, 308] on div "Co-Operations Grant Initiative" at bounding box center [190, 313] width 167 height 28
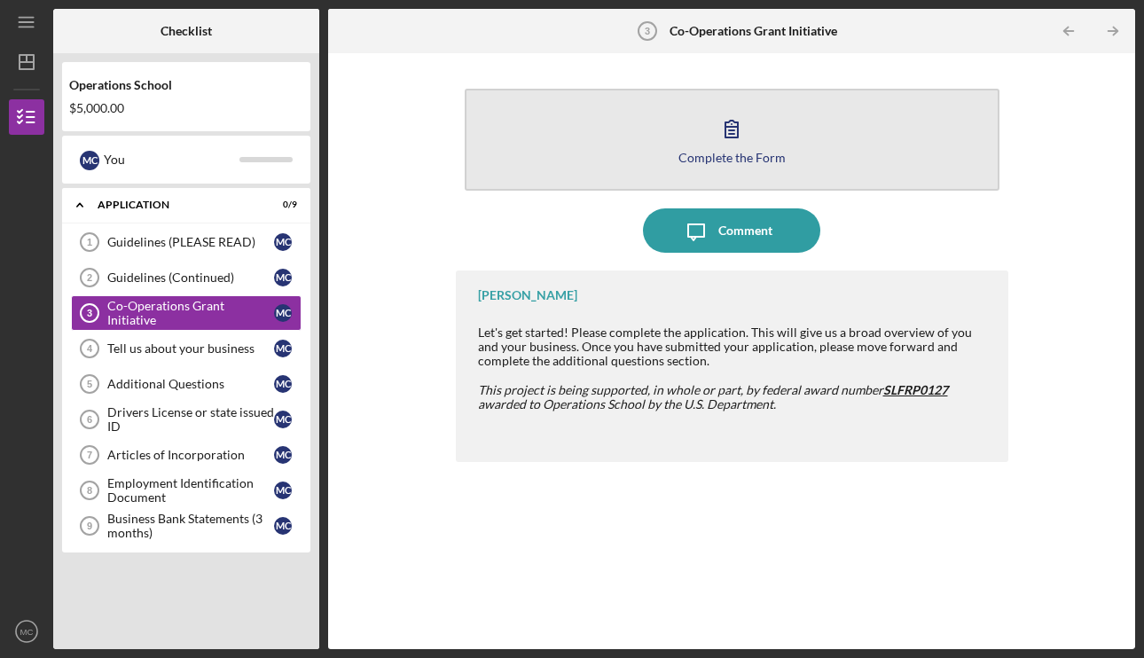
click at [714, 112] on icon "button" at bounding box center [732, 128] width 44 height 44
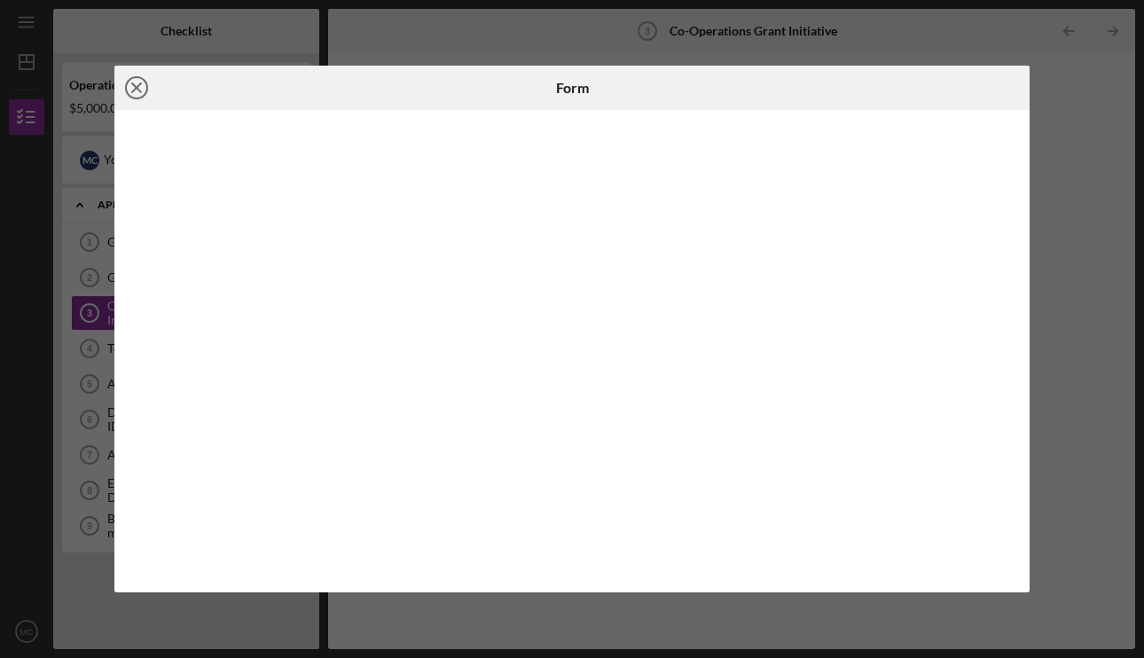
click at [139, 84] on line at bounding box center [136, 87] width 9 height 9
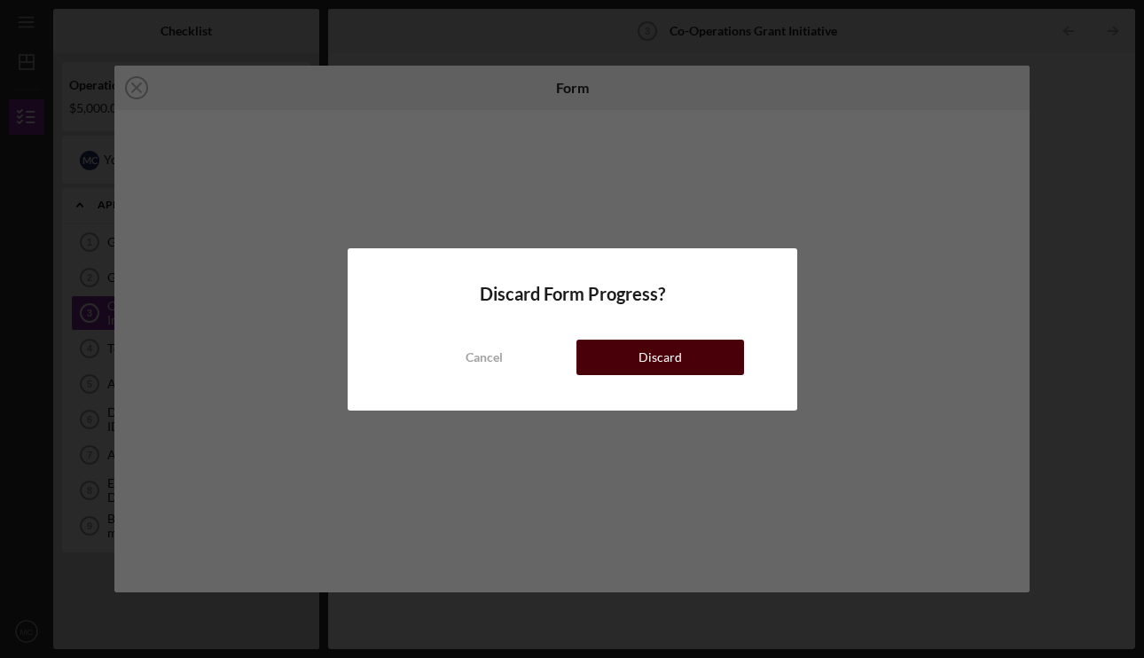
click at [626, 357] on button "Discard" at bounding box center [661, 357] width 168 height 35
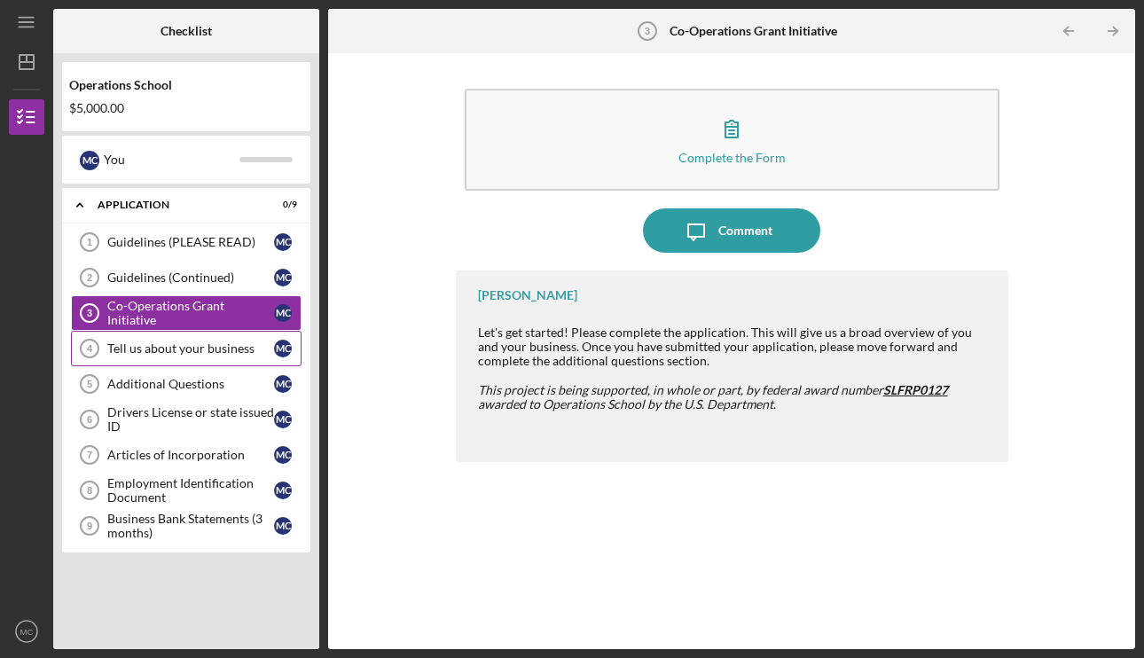
click at [203, 349] on div "Tell us about your business" at bounding box center [190, 348] width 167 height 14
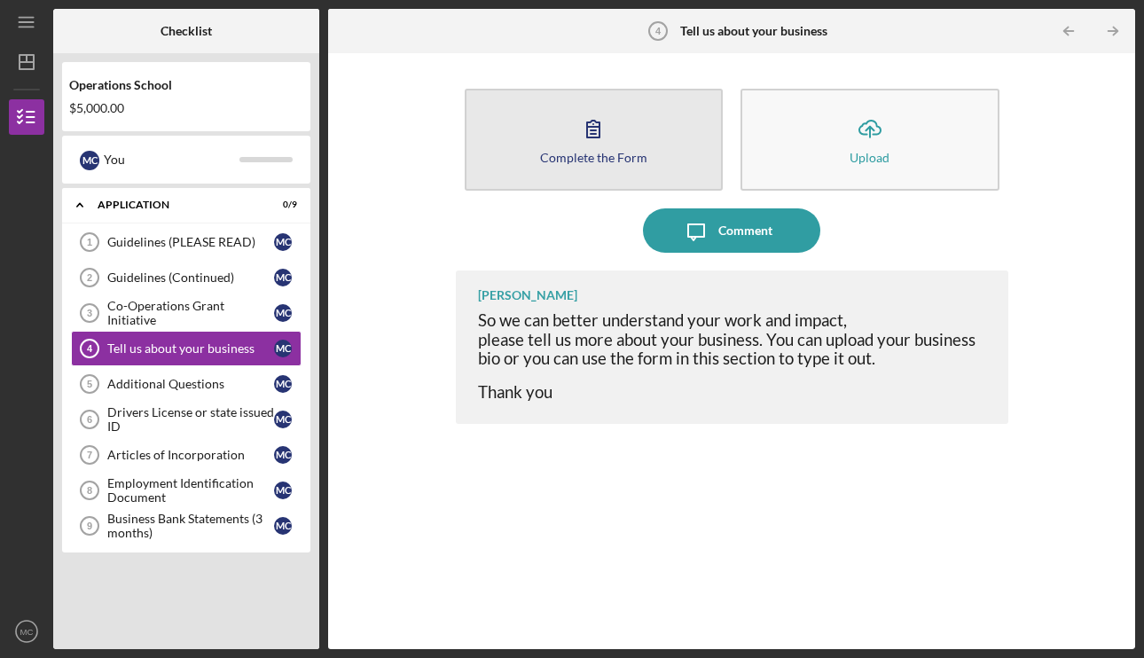
click at [591, 145] on icon "button" at bounding box center [593, 128] width 44 height 44
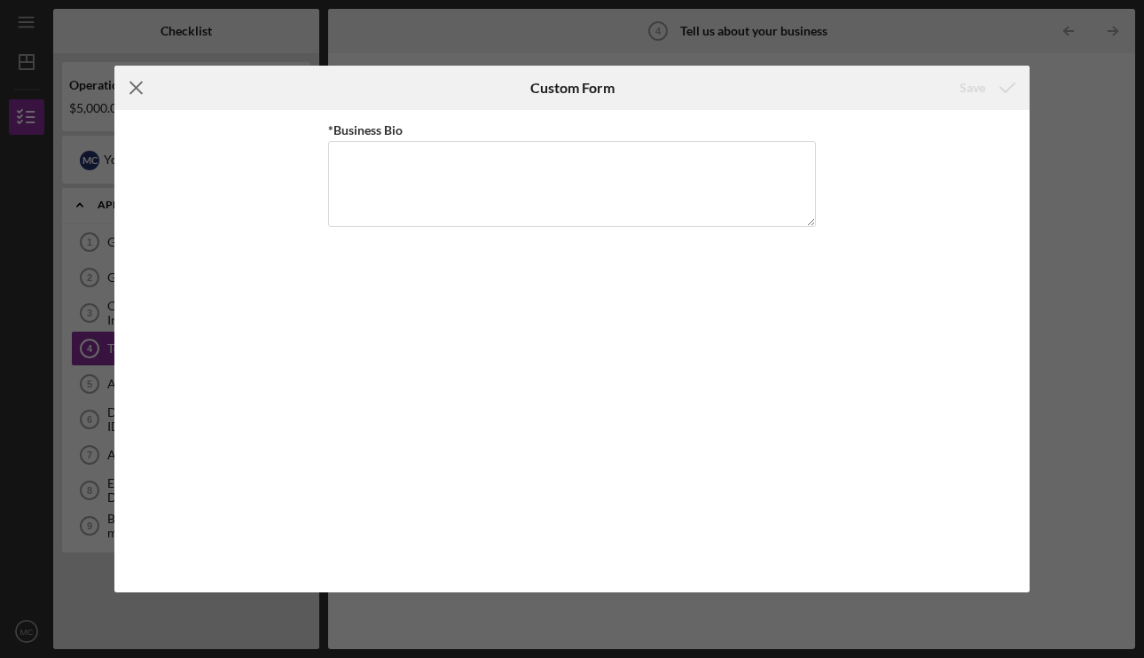
click at [136, 93] on icon "Icon/Menu Close" at bounding box center [136, 88] width 44 height 44
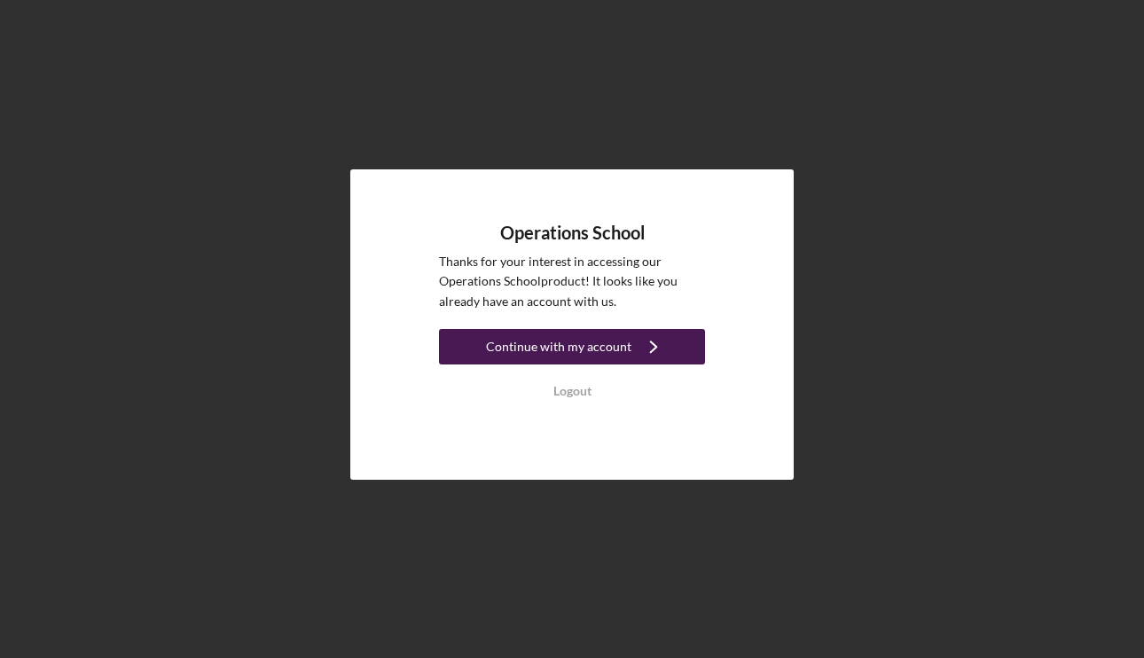
click at [623, 345] on div "Continue with my account" at bounding box center [558, 346] width 145 height 35
